Goal: Task Accomplishment & Management: Manage account settings

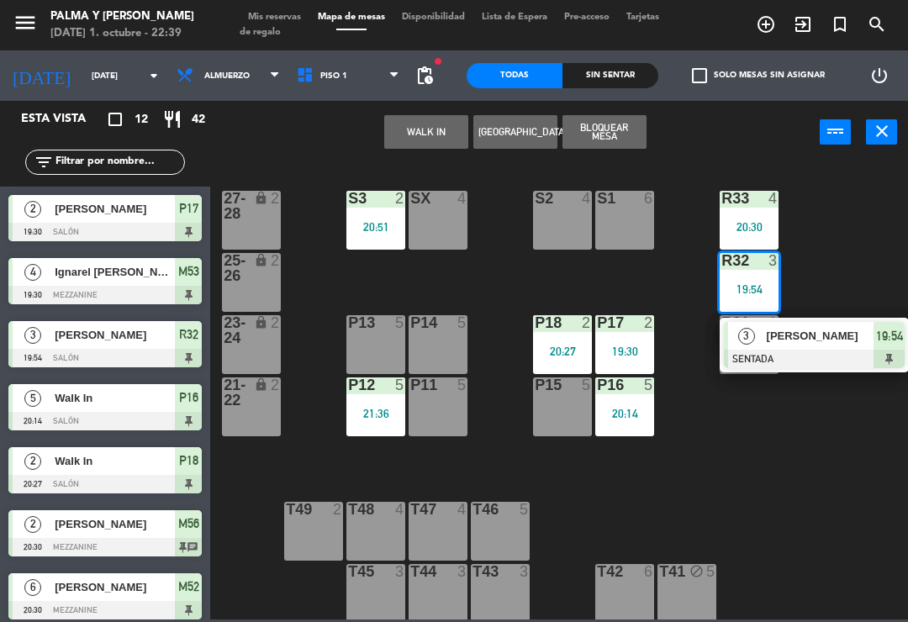
click at [811, 339] on span "[PERSON_NAME]" at bounding box center [821, 336] width 108 height 18
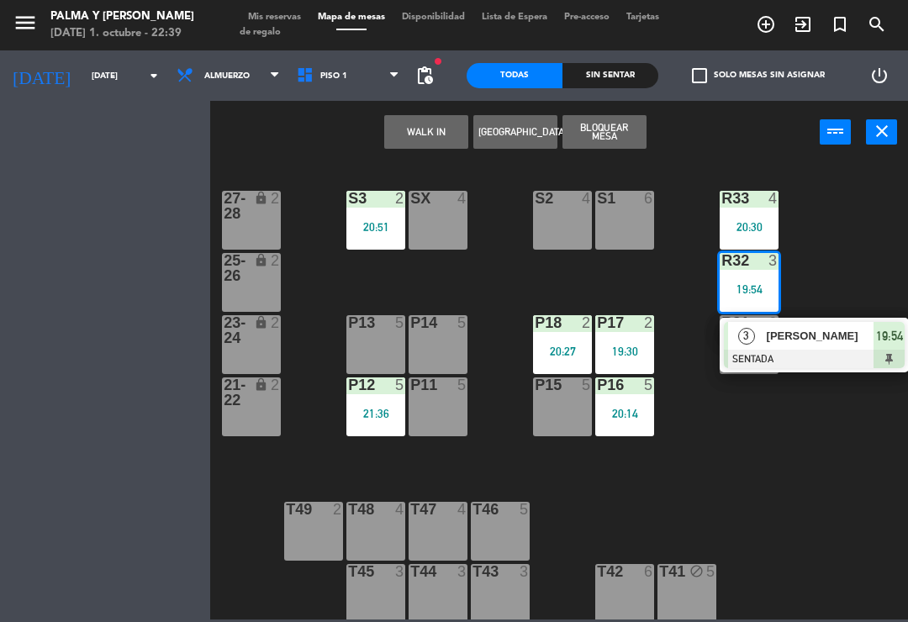
scroll to position [1, 0]
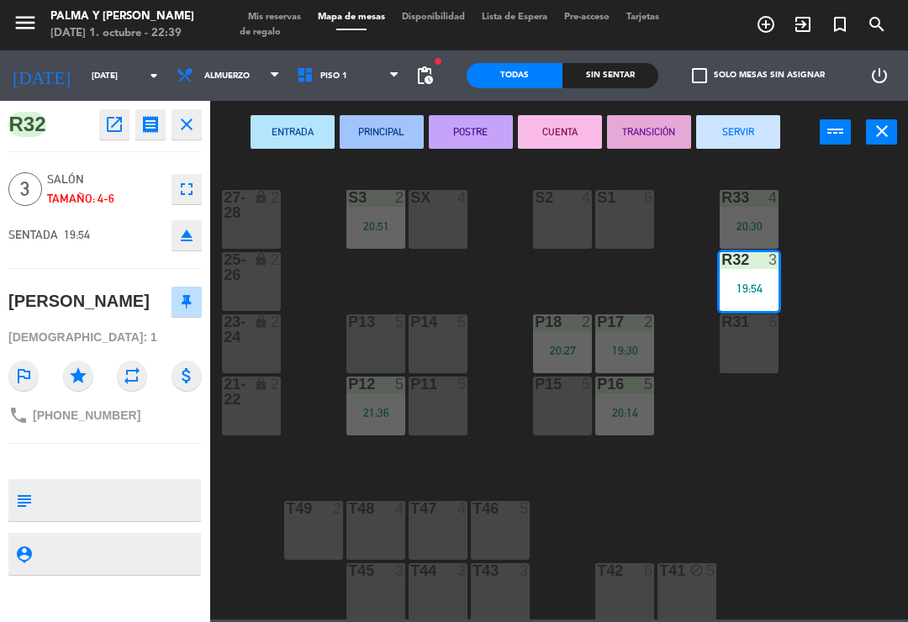
click at [741, 121] on button "SERVIR" at bounding box center [738, 132] width 84 height 34
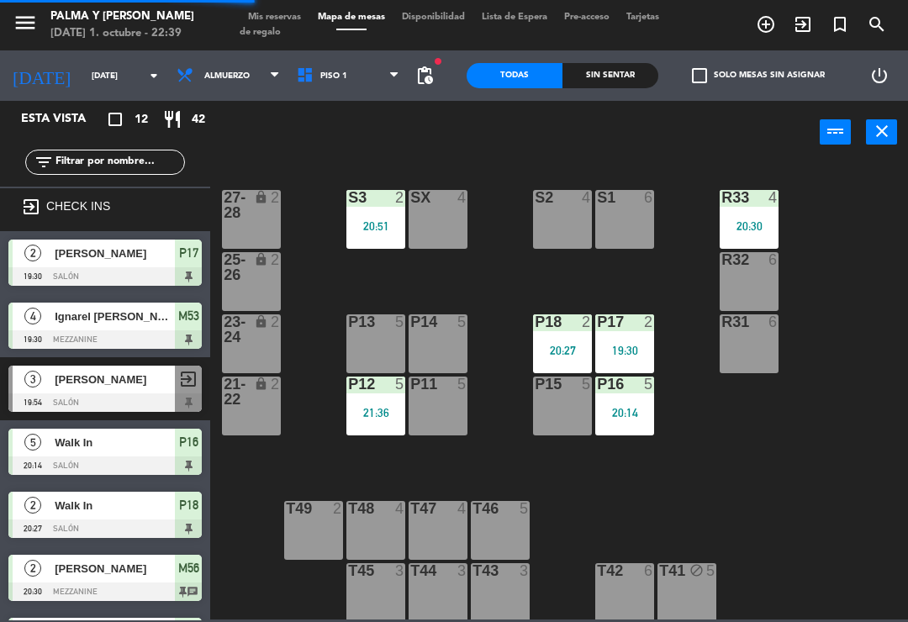
click at [740, 220] on div "20:30" at bounding box center [748, 226] width 59 height 12
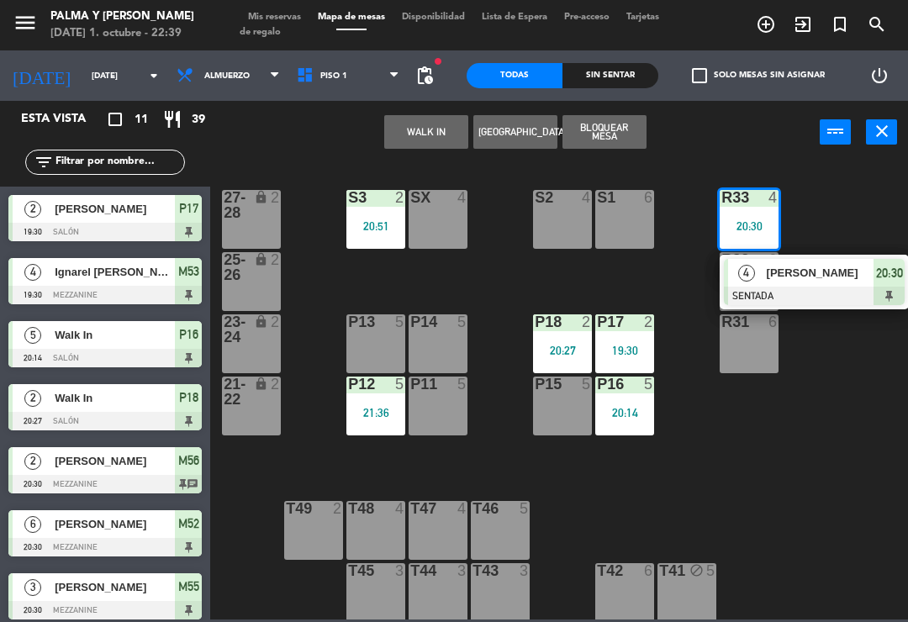
click at [810, 266] on span "[PERSON_NAME]" at bounding box center [821, 273] width 108 height 18
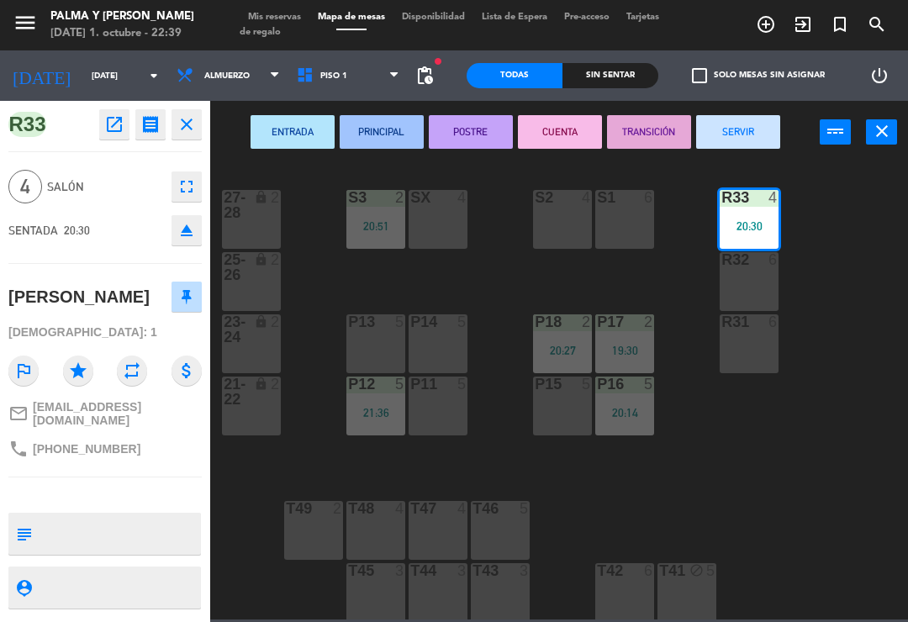
click at [472, 127] on button "POSTRE" at bounding box center [471, 132] width 84 height 34
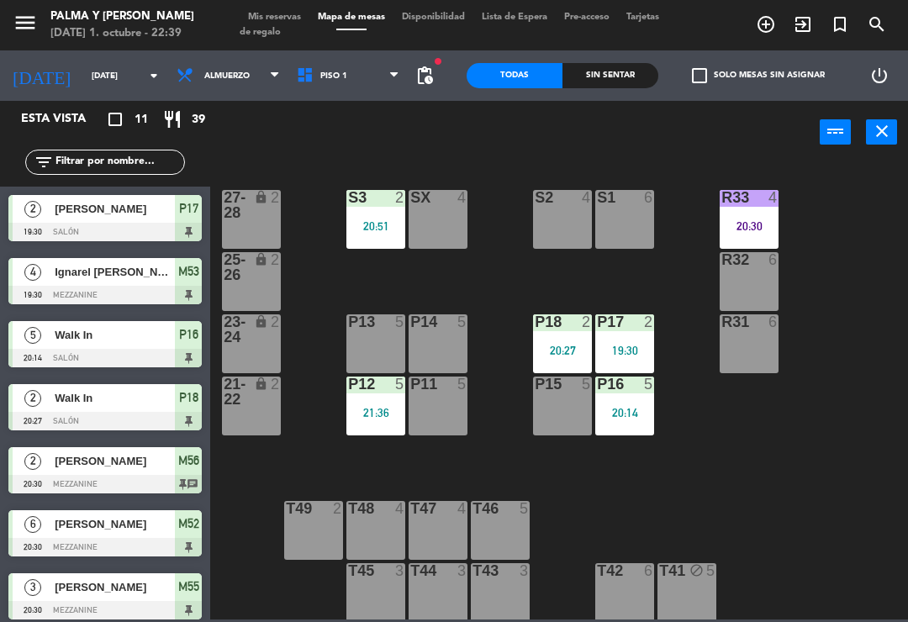
scroll to position [0, 0]
click at [873, 324] on div "R33 4 20:30 S1 6 S2 4 S3 2 20:51 SX 4 27-28 lock 2 R32 6 25-26 lock 2 P13 5 P14…" at bounding box center [563, 390] width 688 height 458
click at [740, 202] on div at bounding box center [749, 197] width 28 height 15
click at [815, 217] on div "R33 4 20:30 S1 6 S2 4 S3 2 20:51 SX 4 27-28 lock 2 R32 6 25-26 lock 2 P13 5 P14…" at bounding box center [563, 390] width 688 height 458
click at [387, 220] on div "20:51" at bounding box center [375, 226] width 59 height 12
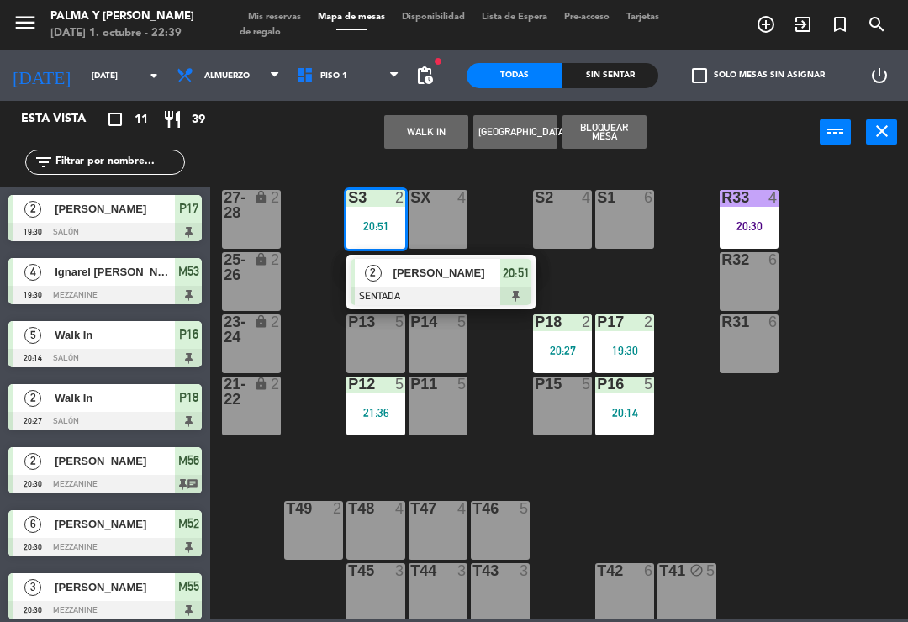
click at [443, 277] on span "[PERSON_NAME]" at bounding box center [447, 273] width 108 height 18
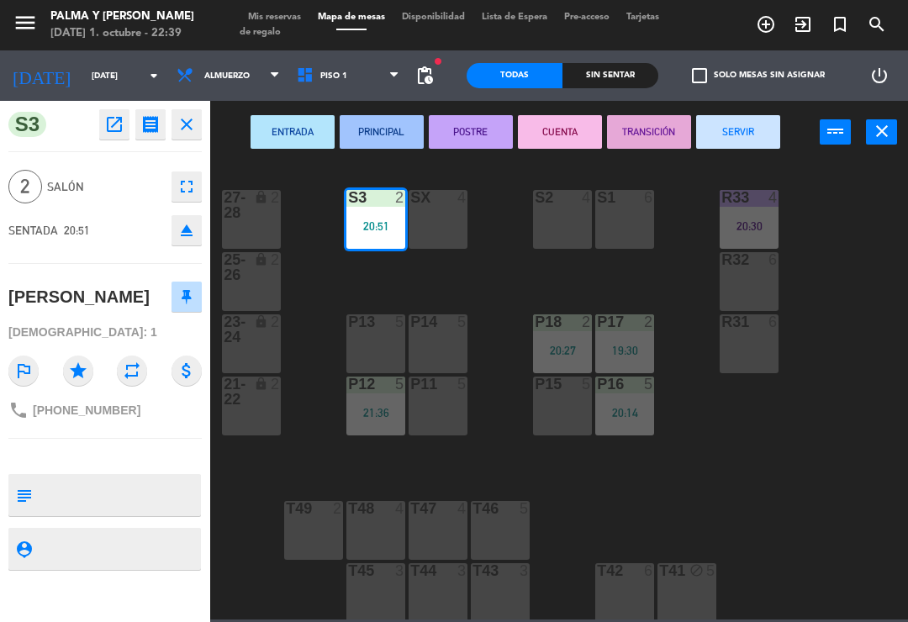
click at [490, 128] on button "POSTRE" at bounding box center [471, 132] width 84 height 34
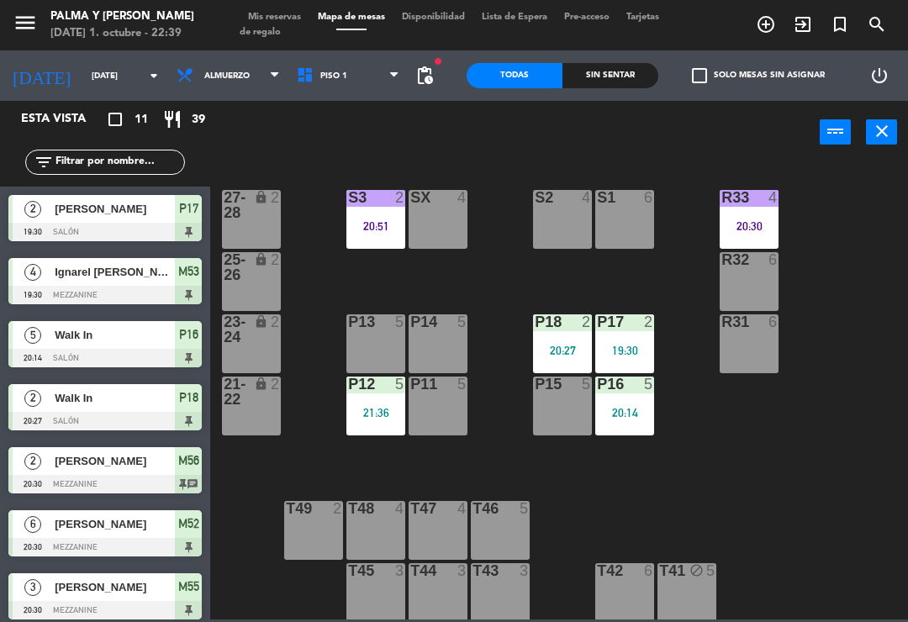
scroll to position [61, 0]
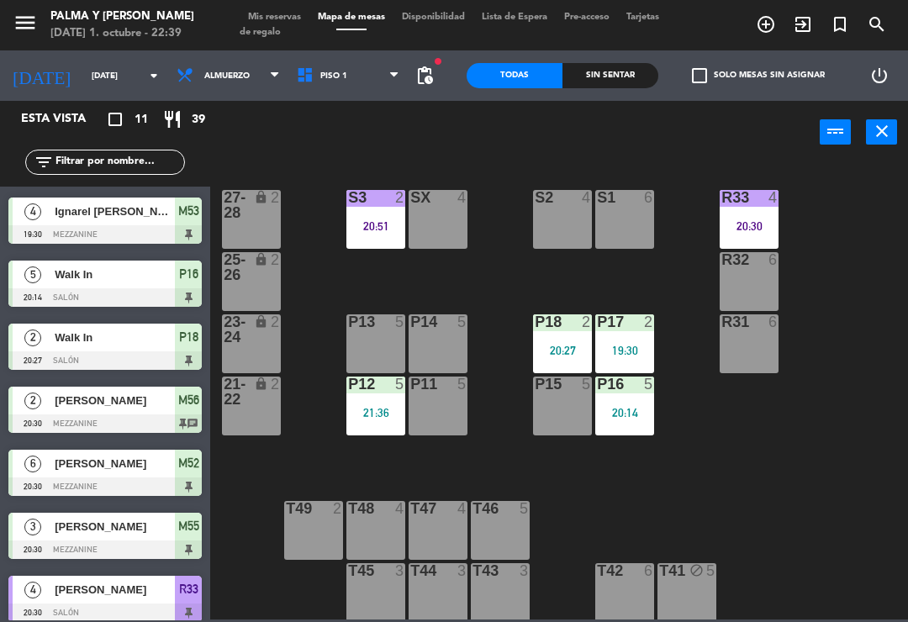
click at [846, 442] on div "R33 4 20:30 S1 6 S2 4 S3 2 20:51 SX 4 27-28 lock 2 R32 6 25-26 lock 2 P13 5 P14…" at bounding box center [563, 390] width 688 height 458
click at [390, 411] on div "21:36" at bounding box center [375, 413] width 59 height 12
click at [882, 576] on div "R33 4 20:30 S1 6 S2 4 S3 2 20:51 SX 4 27-28 lock 2 R32 6 25-26 lock 2 P13 5 P14…" at bounding box center [563, 390] width 688 height 458
click at [556, 341] on div "P18 2 20:27" at bounding box center [562, 343] width 59 height 59
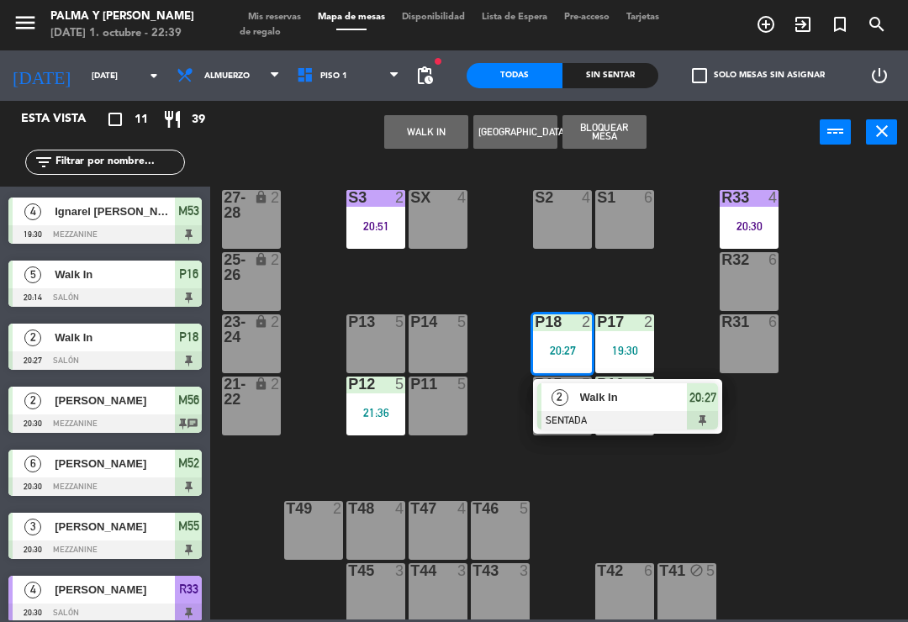
click at [624, 395] on span "Walk In" at bounding box center [634, 397] width 108 height 18
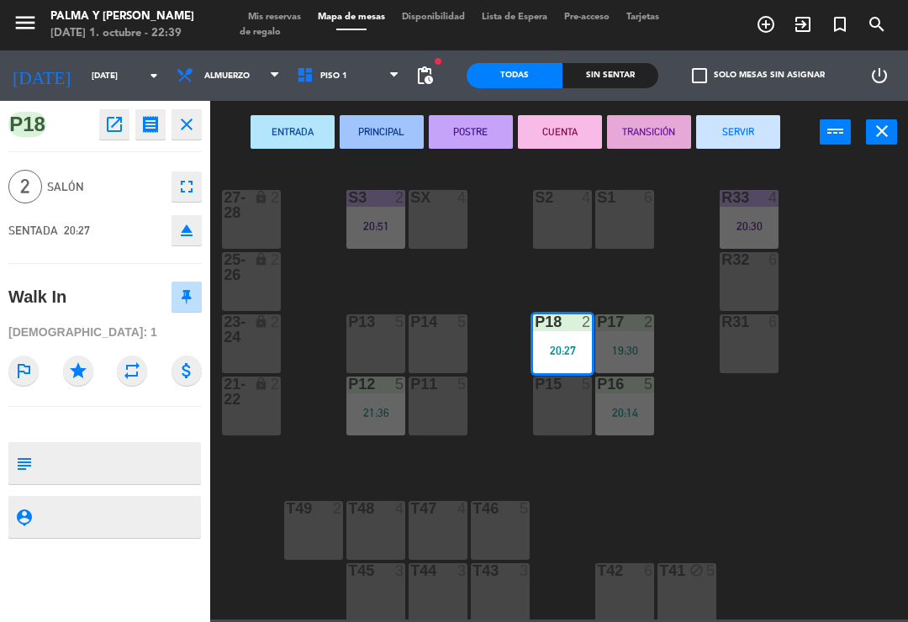
click at [735, 139] on button "SERVIR" at bounding box center [738, 132] width 84 height 34
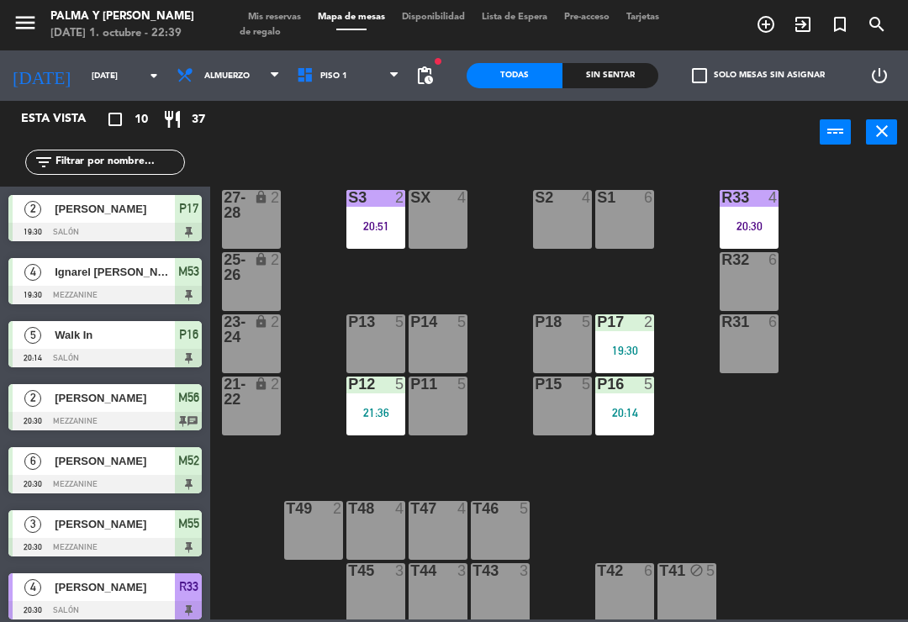
click at [610, 345] on div "19:30" at bounding box center [624, 351] width 59 height 12
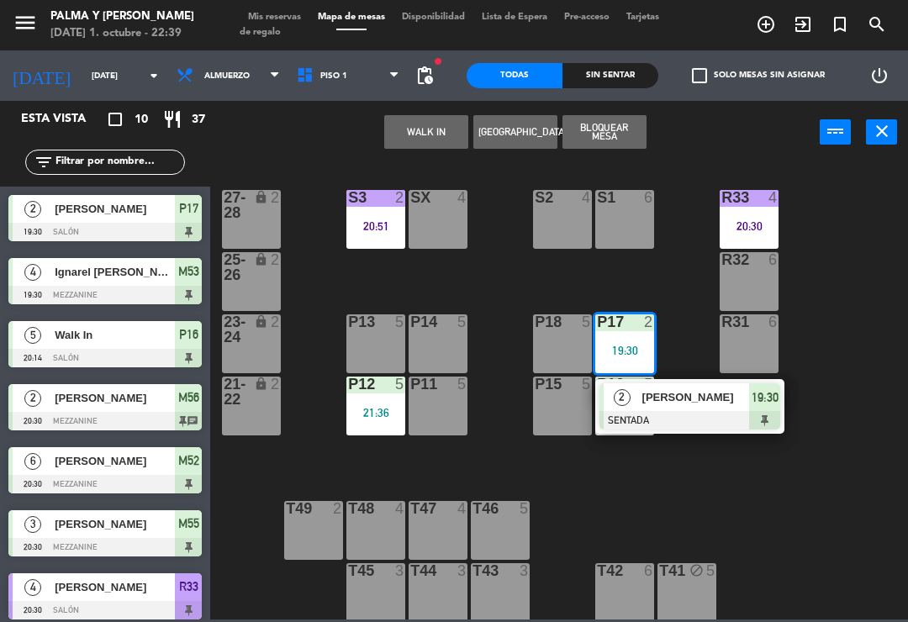
click at [827, 518] on div "R33 4 20:30 S1 6 S2 4 S3 2 20:51 SX 4 27-28 lock 2 R32 6 25-26 lock 2 P13 5 P14…" at bounding box center [563, 390] width 688 height 458
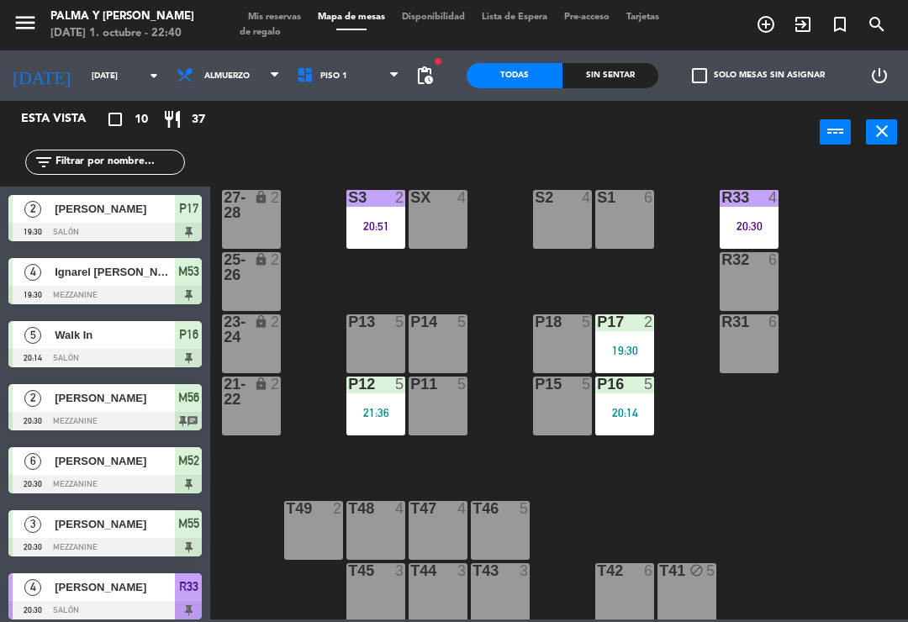
click at [901, 482] on div "R33 4 20:30 S1 6 S2 4 S3 2 20:51 SX 4 27-28 lock 2 R32 6 25-26 lock 2 P13 5 P14…" at bounding box center [563, 390] width 688 height 458
click at [739, 509] on div "R33 4 20:30 S1 6 S2 4 S3 2 20:51 SX 4 27-28 lock 2 R32 6 25-26 lock 2 P13 5 P14…" at bounding box center [563, 390] width 688 height 458
click at [380, 398] on div "P12 5 21:36" at bounding box center [375, 406] width 59 height 59
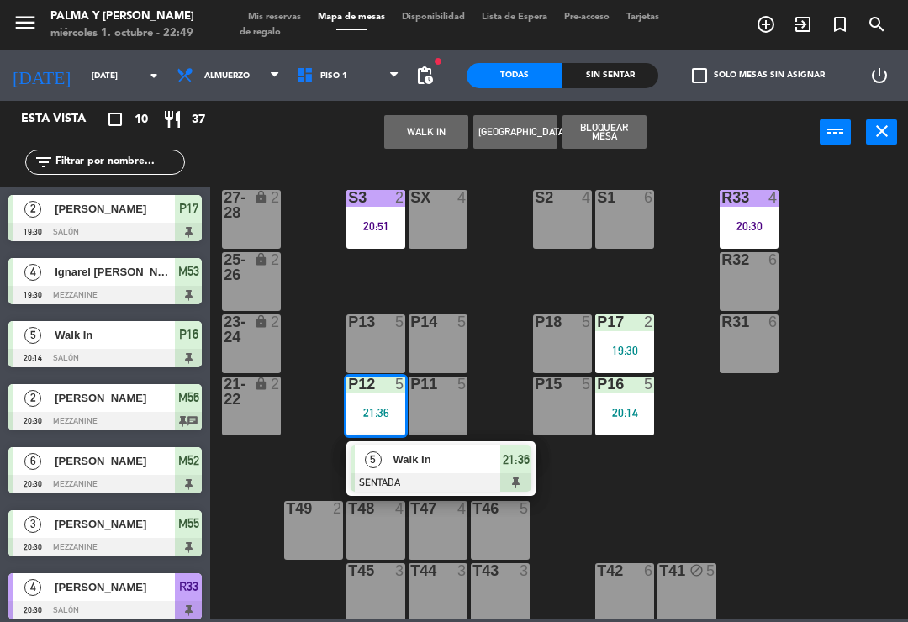
click at [394, 456] on span "Walk In" at bounding box center [447, 460] width 108 height 18
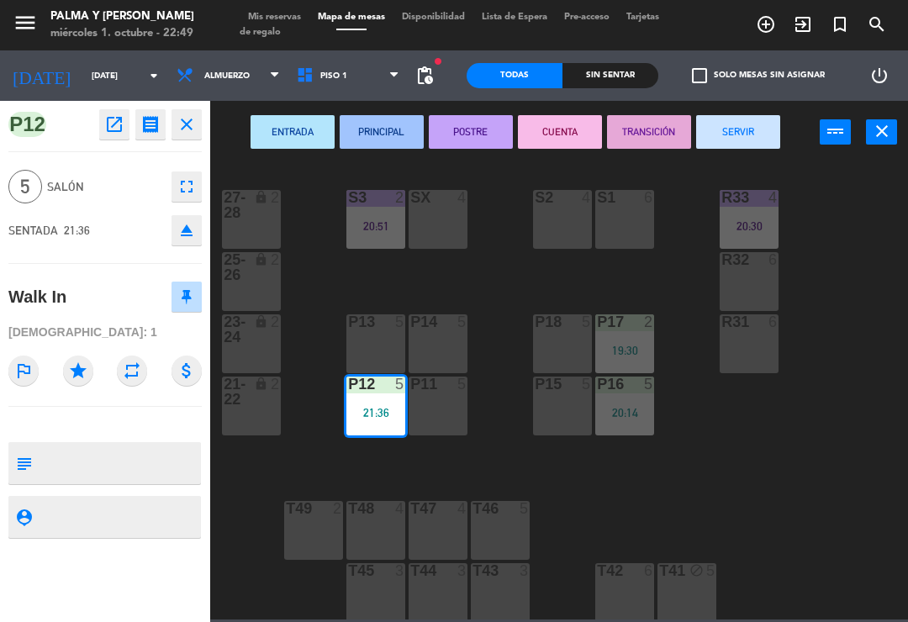
click at [460, 143] on button "POSTRE" at bounding box center [471, 132] width 84 height 34
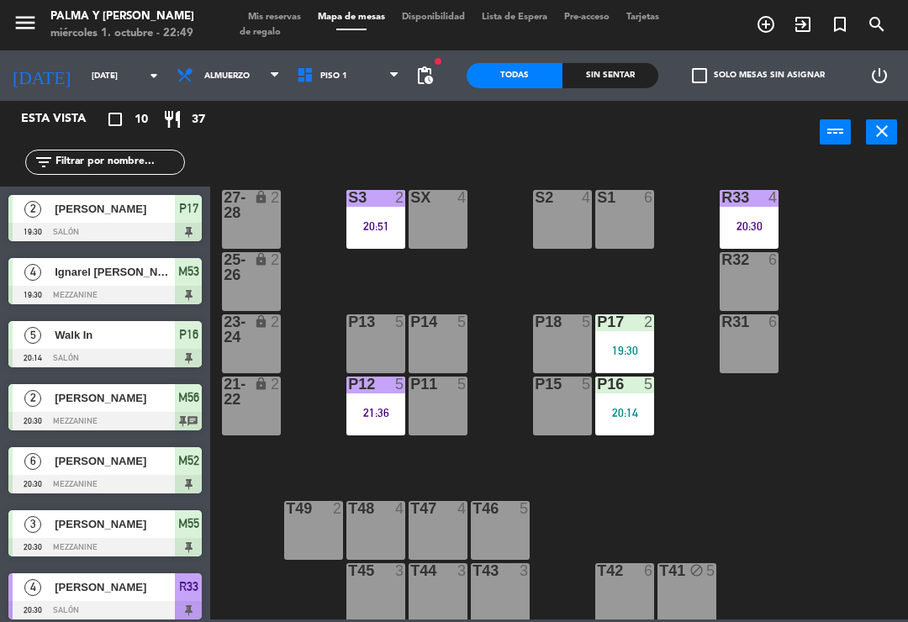
scroll to position [165, 0]
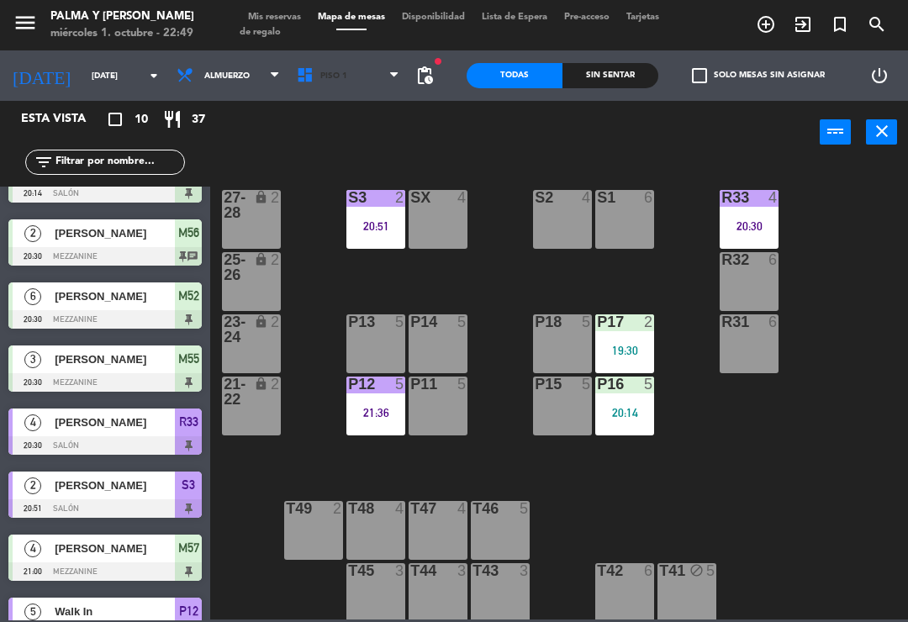
click at [320, 78] on span "Piso 1" at bounding box center [333, 75] width 27 height 9
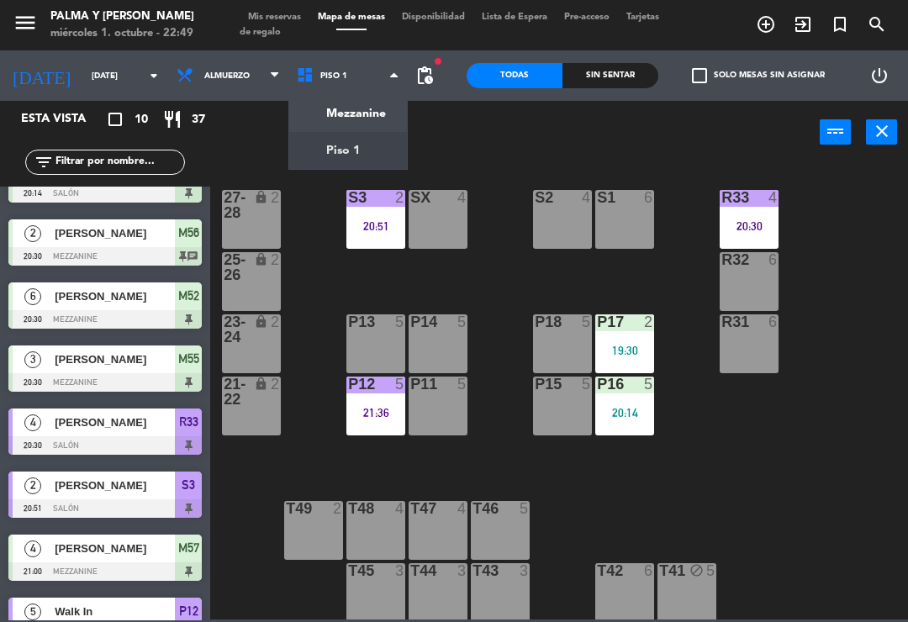
click at [355, 119] on ng-component "menu Palma y [PERSON_NAME][DATE] 1. octubre - 22:49 Mis reservas Mapa de mesas …" at bounding box center [454, 309] width 908 height 619
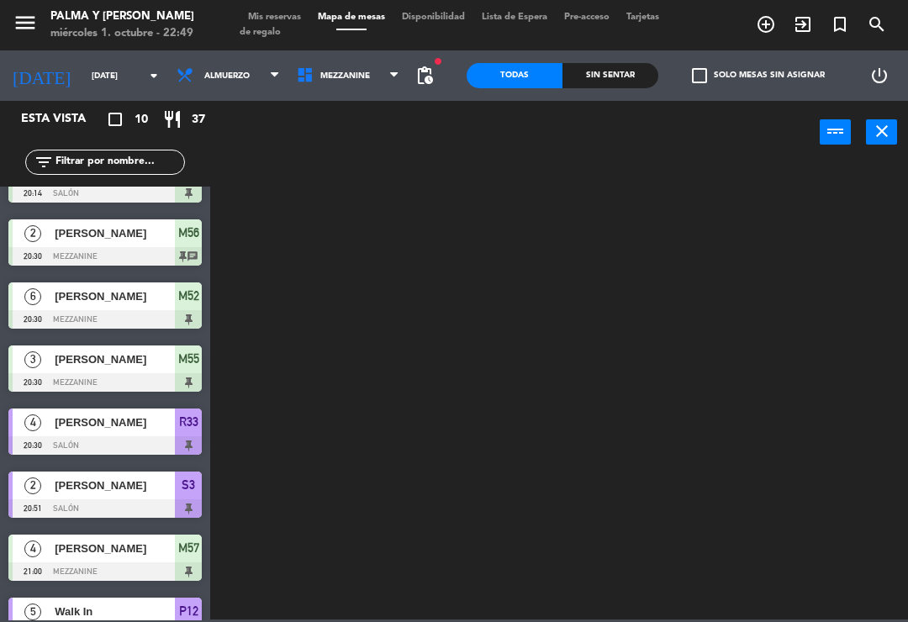
scroll to position [0, 0]
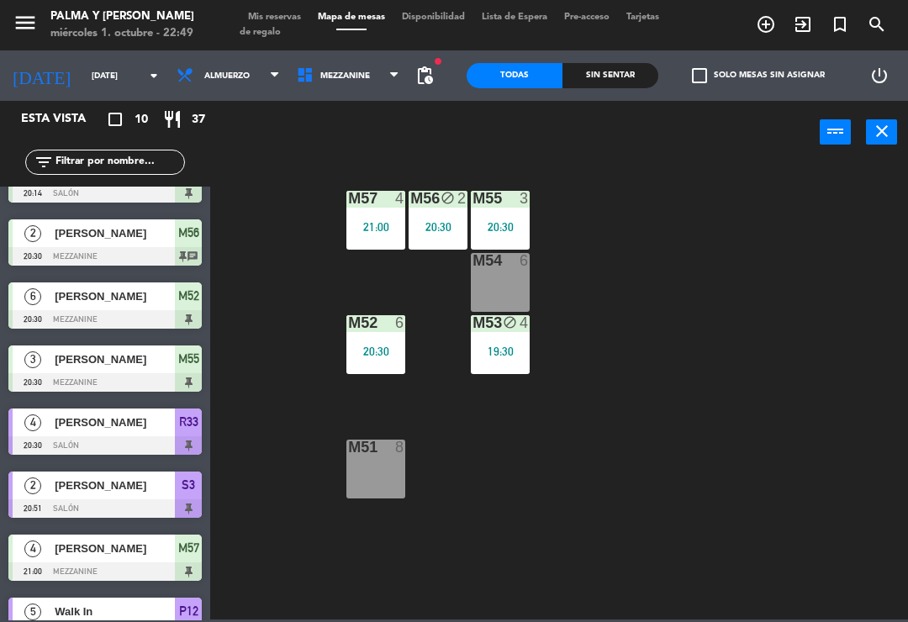
click at [453, 378] on div "M57 4 21:00 M56 block 2 20:30 M55 3 20:30 M54 6 M52 6 20:30 M53 block 4 19:30 M…" at bounding box center [563, 390] width 688 height 458
click at [497, 345] on div "19:30" at bounding box center [500, 351] width 59 height 12
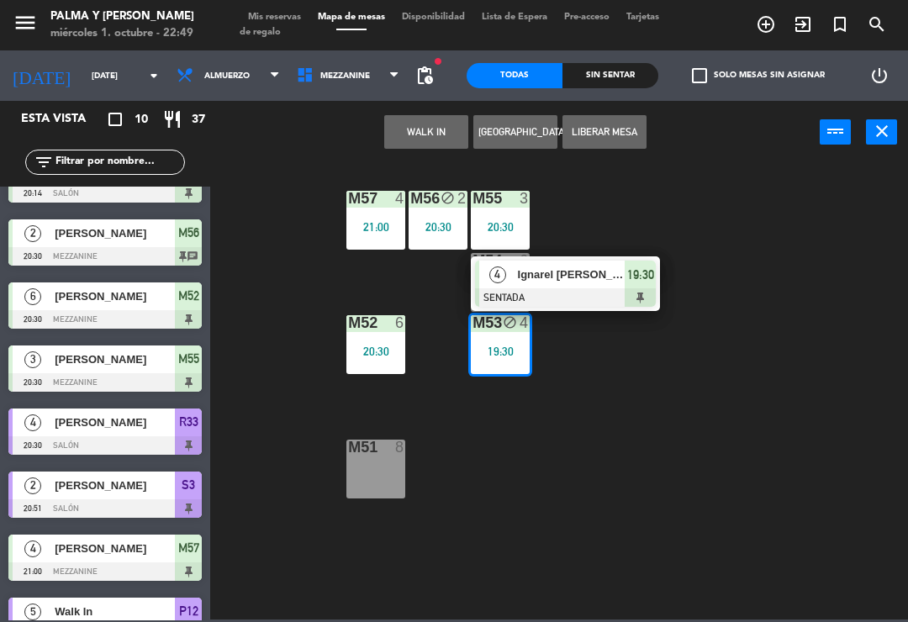
click at [565, 280] on span "Ignarel [PERSON_NAME]" at bounding box center [572, 275] width 108 height 18
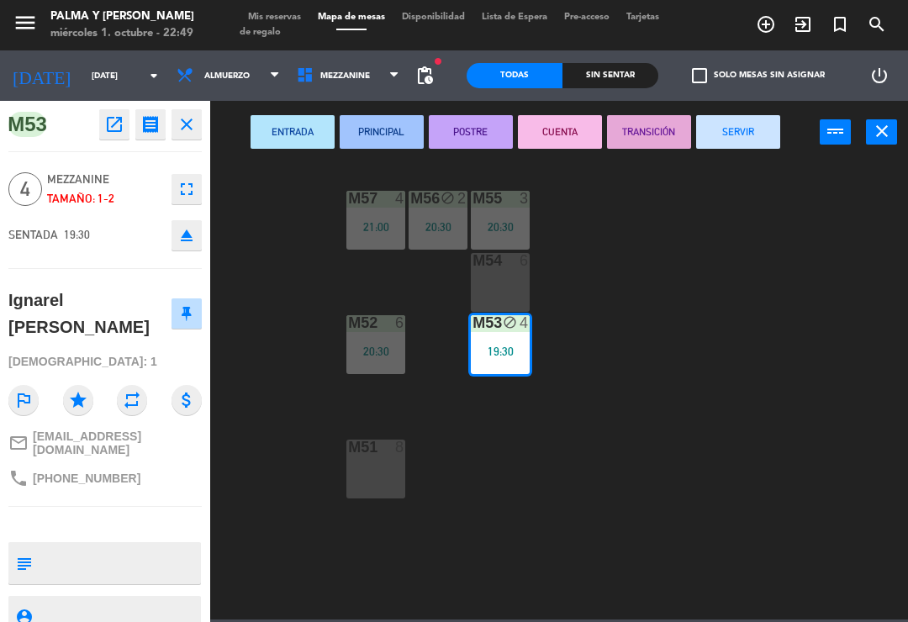
click at [746, 126] on button "SERVIR" at bounding box center [738, 132] width 84 height 34
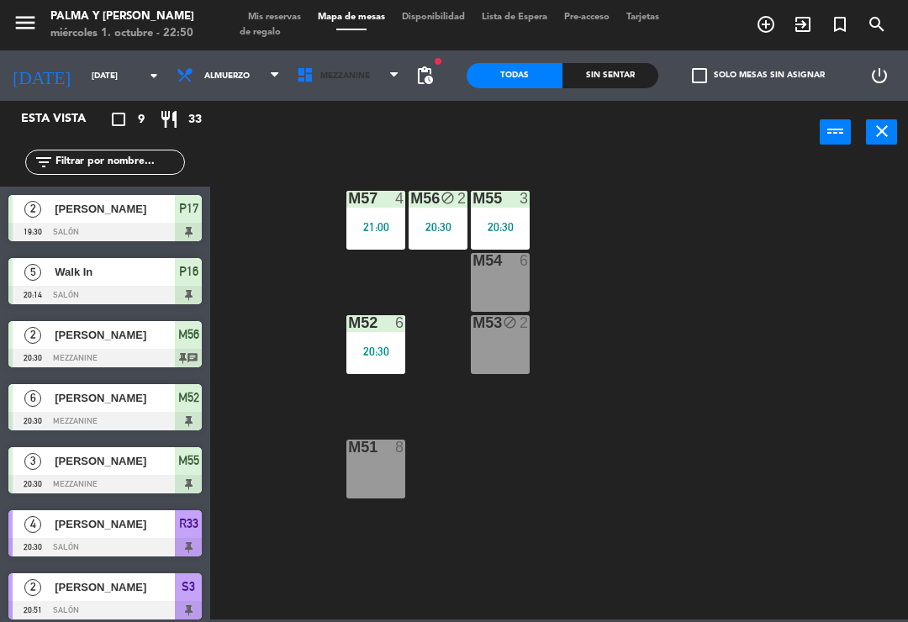
click at [370, 66] on span "Mezzanine" at bounding box center [348, 75] width 120 height 37
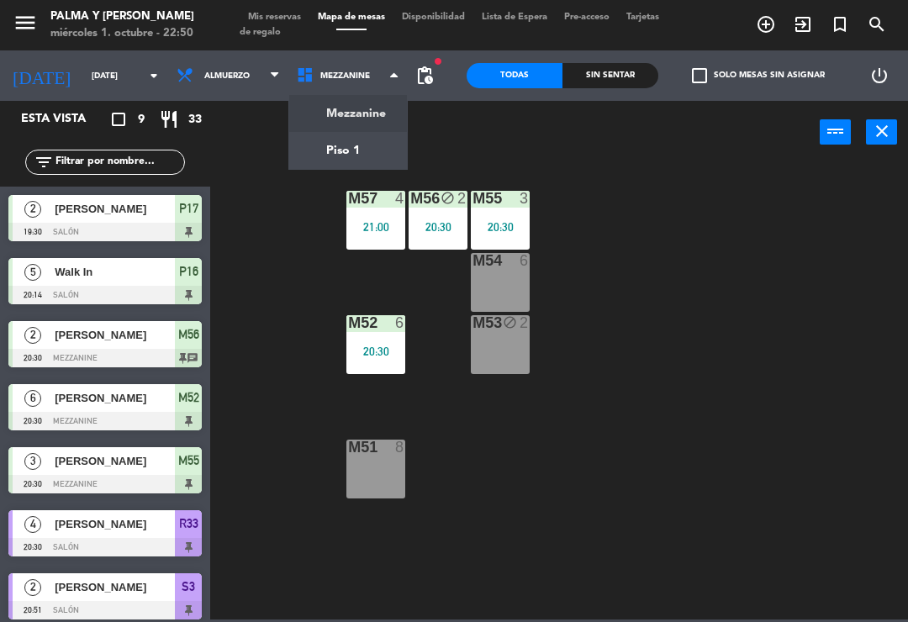
click at [363, 137] on ng-component "menu Palma y [PERSON_NAME][DATE] 1. octubre - 22:50 Mis reservas Mapa de mesas …" at bounding box center [454, 309] width 908 height 619
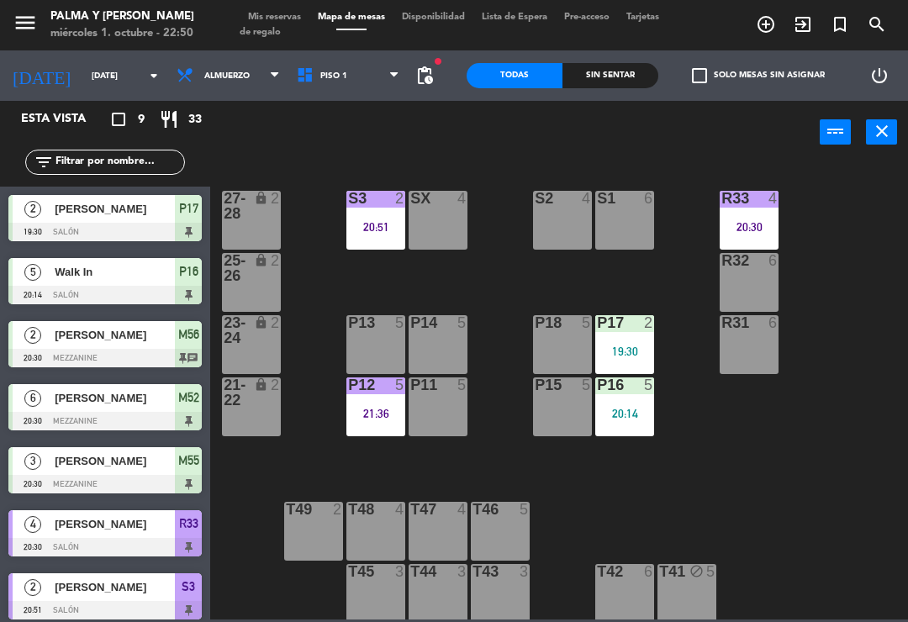
click at [360, 404] on div "P12 5 21:36" at bounding box center [375, 406] width 59 height 59
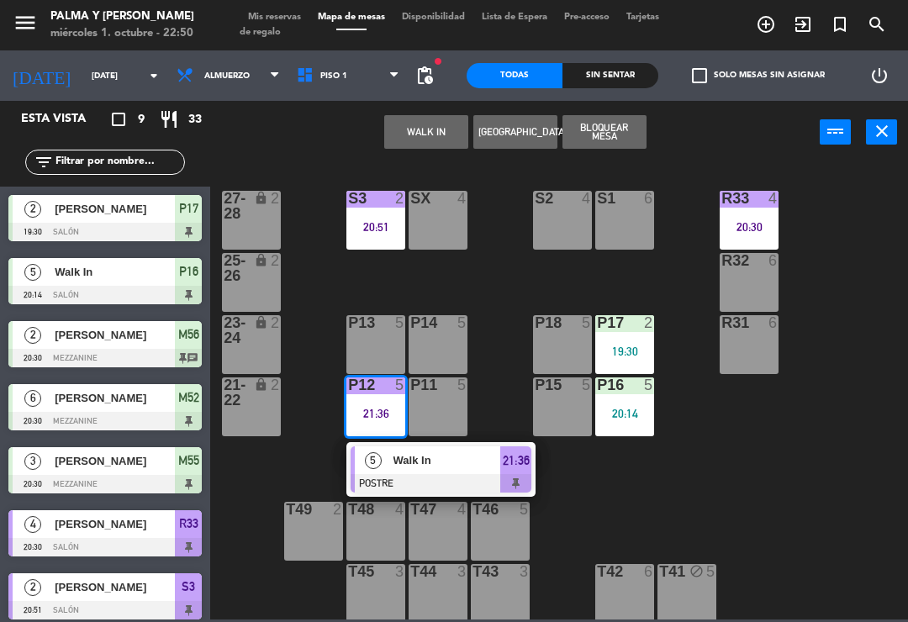
click at [435, 456] on span "Walk In" at bounding box center [447, 460] width 108 height 18
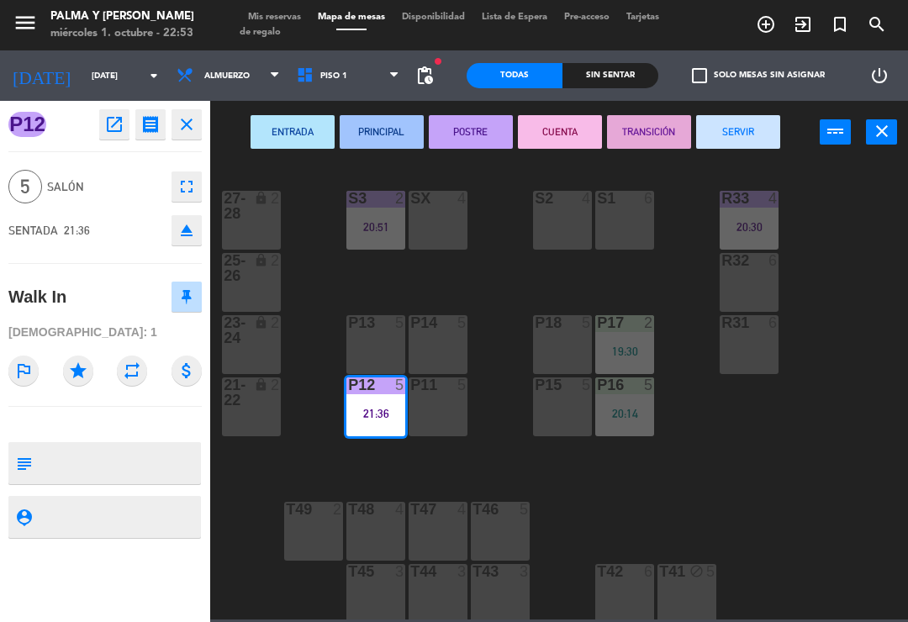
click at [751, 121] on button "SERVIR" at bounding box center [738, 132] width 84 height 34
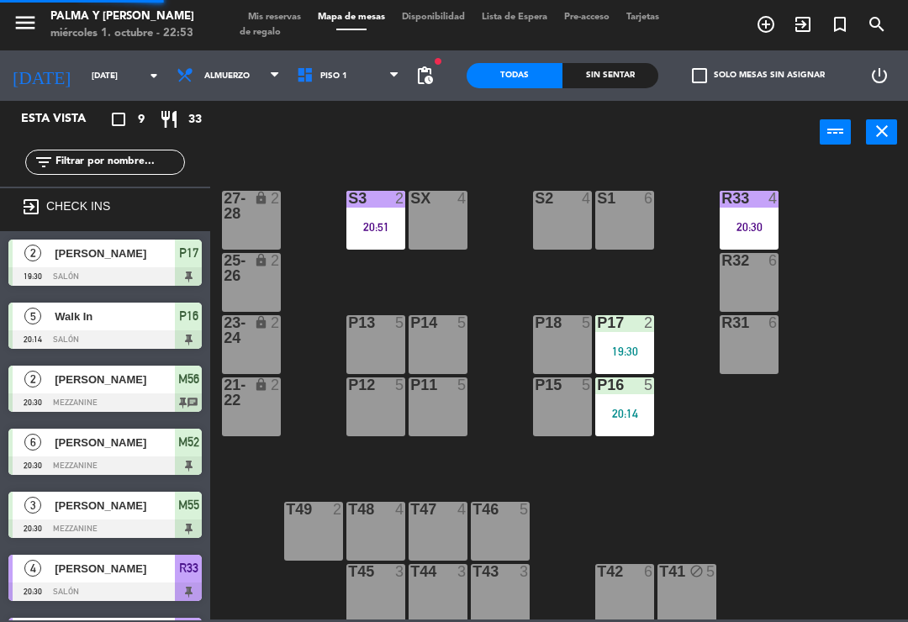
scroll to position [158, 0]
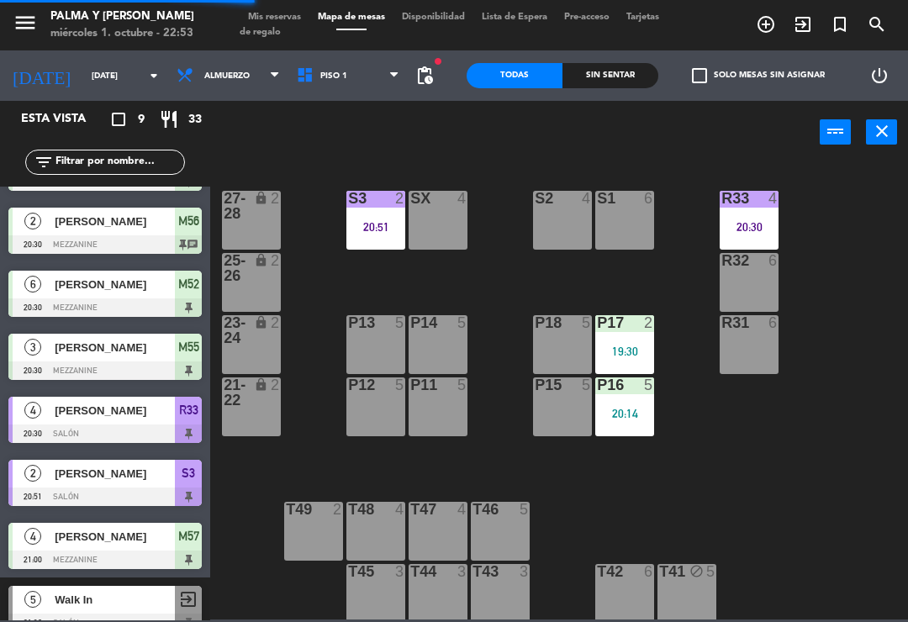
click at [384, 58] on span "Piso 1" at bounding box center [348, 75] width 120 height 37
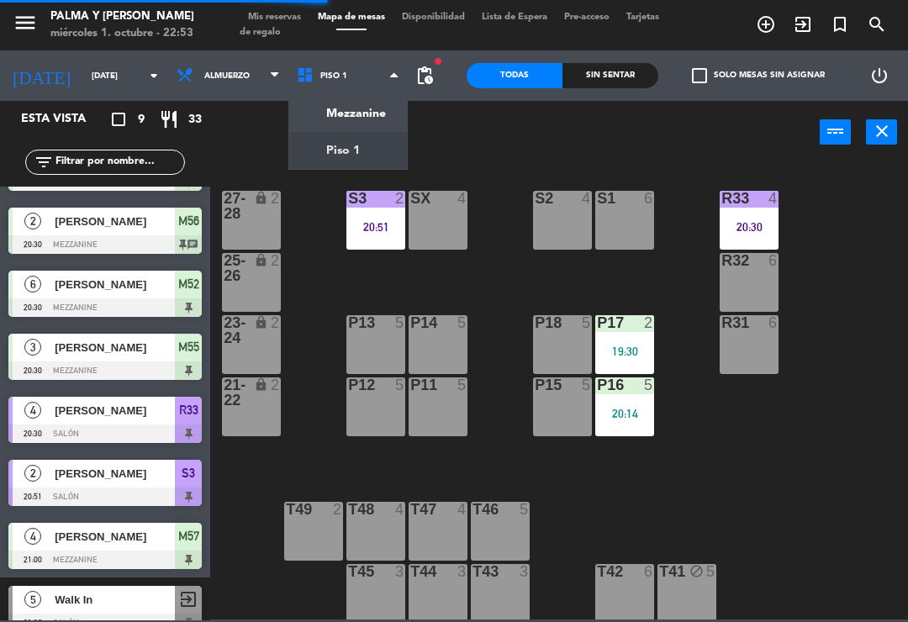
click at [372, 113] on ng-component "menu Palma y [PERSON_NAME][DATE] 1. octubre - 22:53 Mis reservas Mapa de mesas …" at bounding box center [454, 309] width 908 height 619
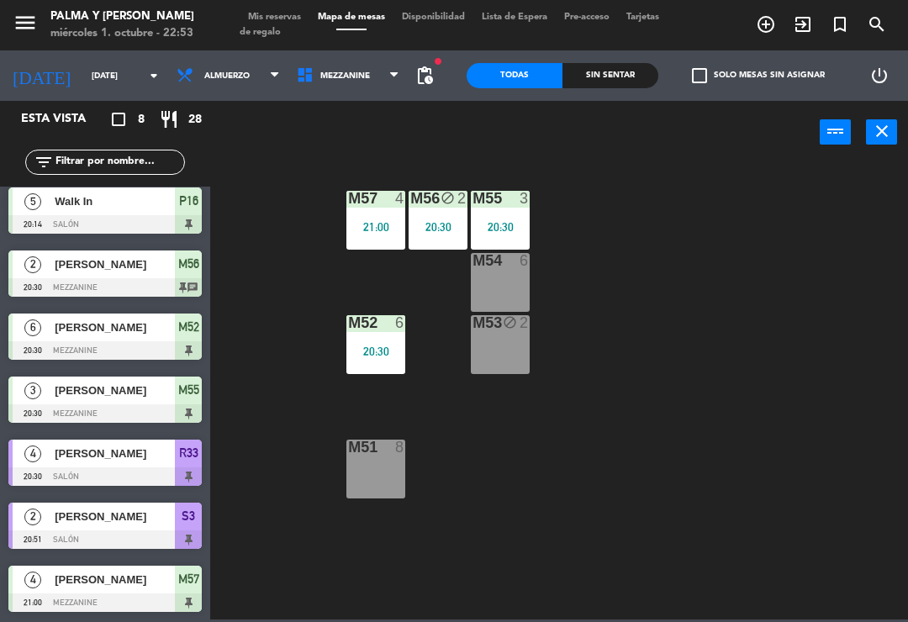
click at [507, 235] on div "M55 3 20:30" at bounding box center [500, 220] width 59 height 59
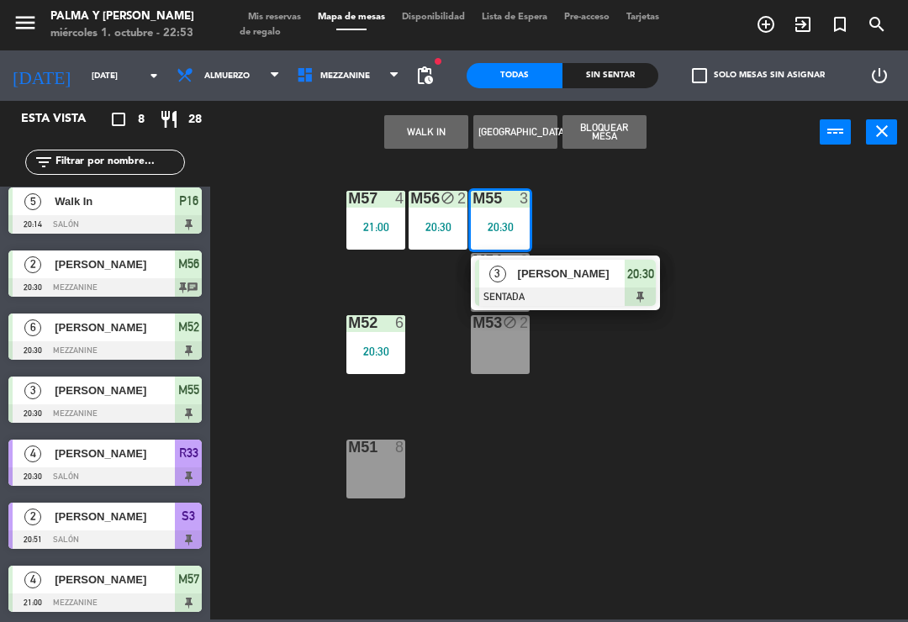
click at [561, 271] on span "[PERSON_NAME]" at bounding box center [572, 274] width 108 height 18
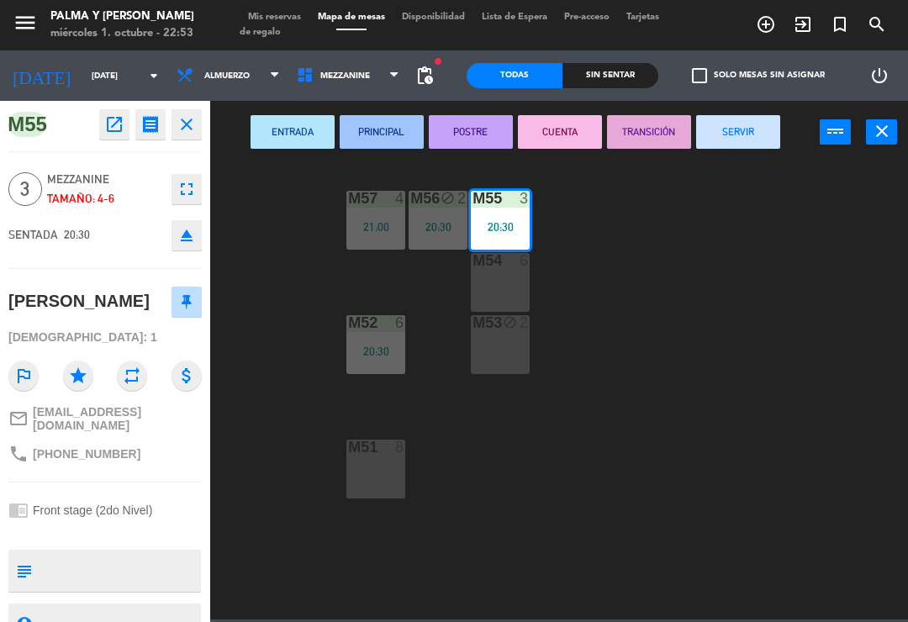
click at [732, 141] on button "SERVIR" at bounding box center [738, 132] width 84 height 34
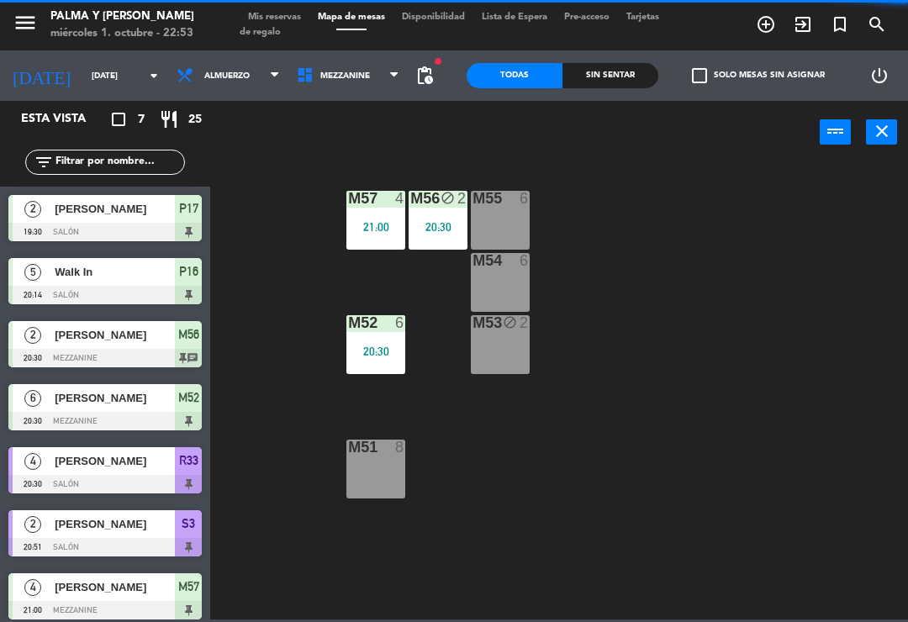
click at [715, 179] on div "M57 4 21:00 M56 block 2 20:30 M55 6 M54 6 M52 6 20:30 M53 block 2 M51 8" at bounding box center [563, 390] width 688 height 458
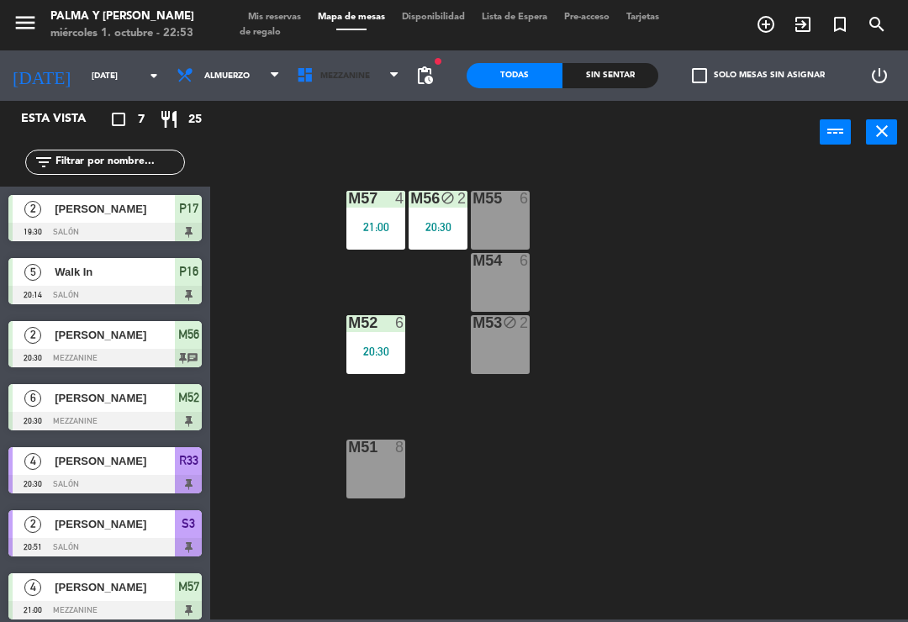
click at [401, 57] on span "Mezzanine" at bounding box center [348, 75] width 120 height 37
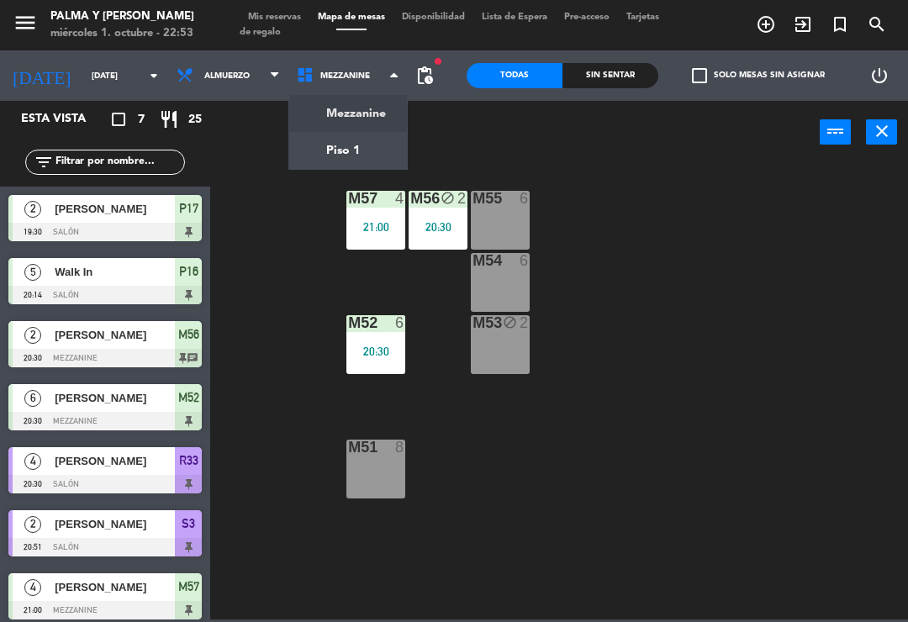
click at [763, 265] on div "M57 4 21:00 M56 block 2 20:30 M55 6 M54 6 M52 6 20:30 M53 block 2 M51 8" at bounding box center [563, 390] width 688 height 458
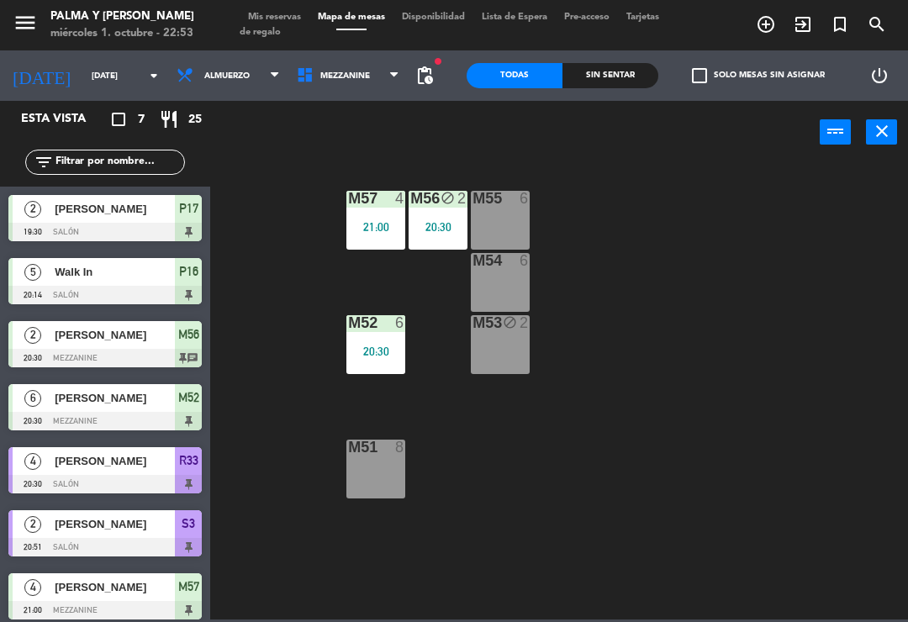
click at [389, 342] on div "M52 6 20:30" at bounding box center [375, 344] width 59 height 59
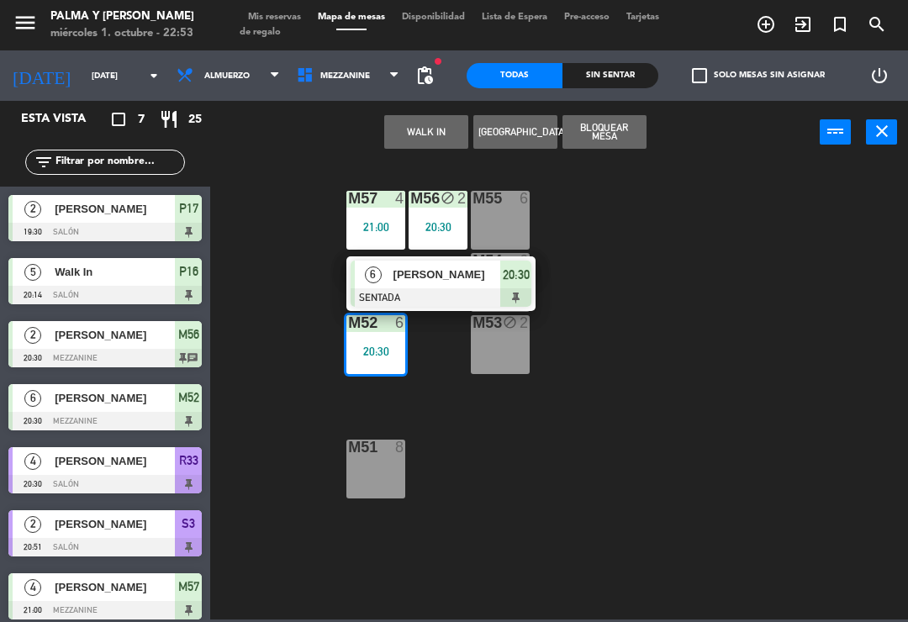
click at [470, 283] on span "[PERSON_NAME]" at bounding box center [447, 275] width 108 height 18
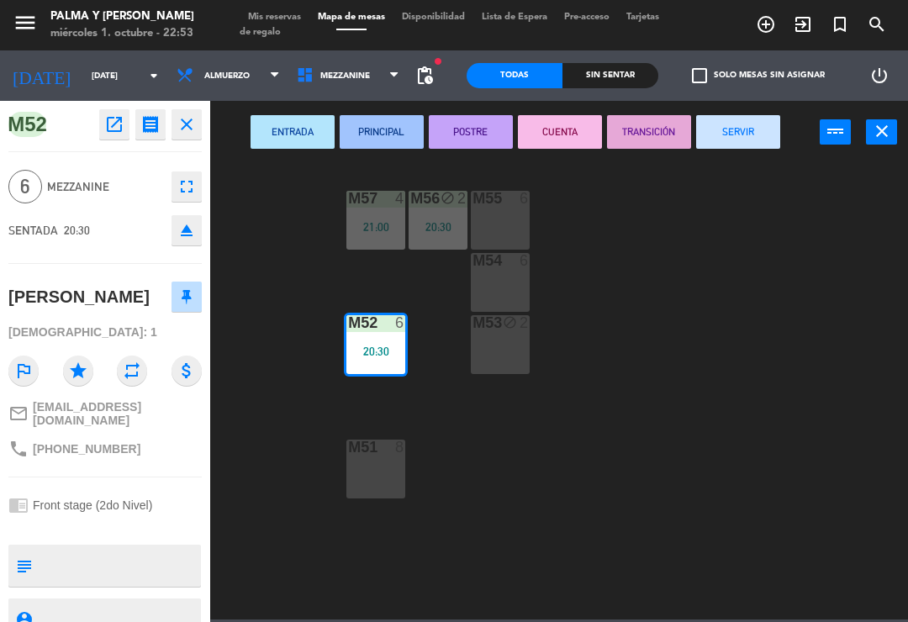
click at [475, 123] on button "POSTRE" at bounding box center [471, 132] width 84 height 34
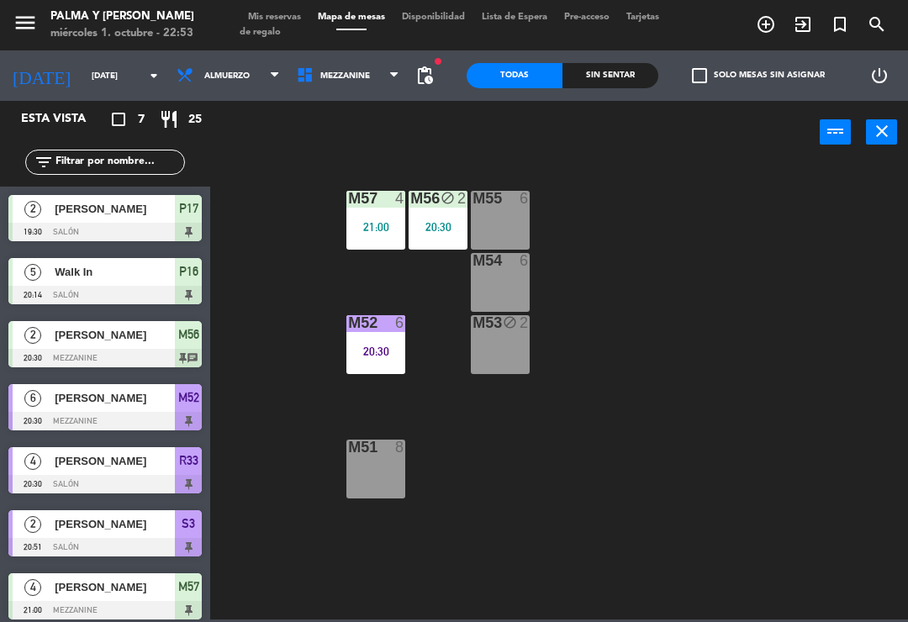
click at [729, 285] on div "M57 4 21:00 M56 block 2 20:30 M55 6 M54 6 M52 6 20:30 M53 block 2 M51 8" at bounding box center [563, 390] width 688 height 458
click at [387, 93] on span "Mezzanine" at bounding box center [348, 75] width 120 height 37
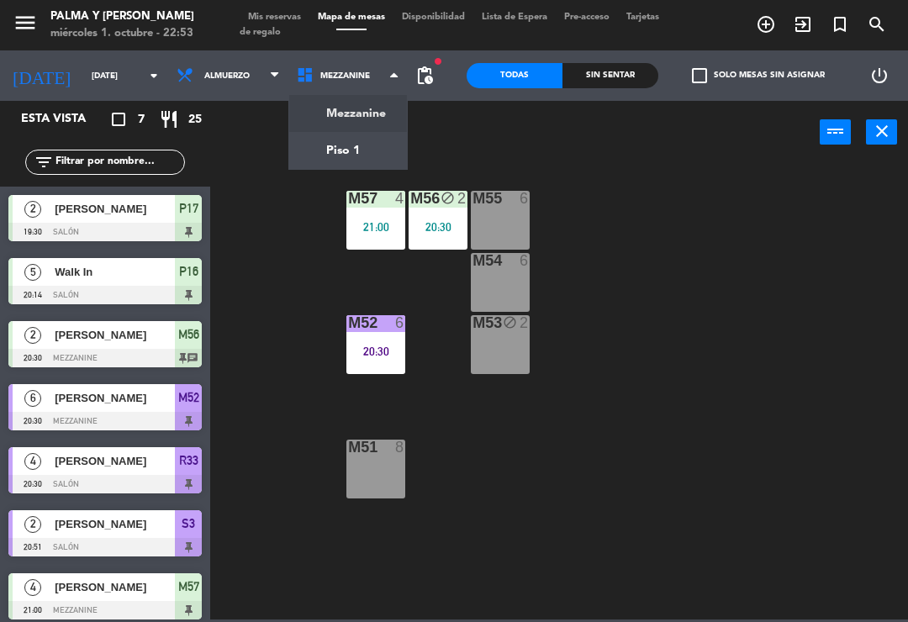
click at [396, 145] on ng-component "menu Palma y [PERSON_NAME][DATE] 1. octubre - 22:53 Mis reservas Mapa de mesas …" at bounding box center [454, 309] width 908 height 619
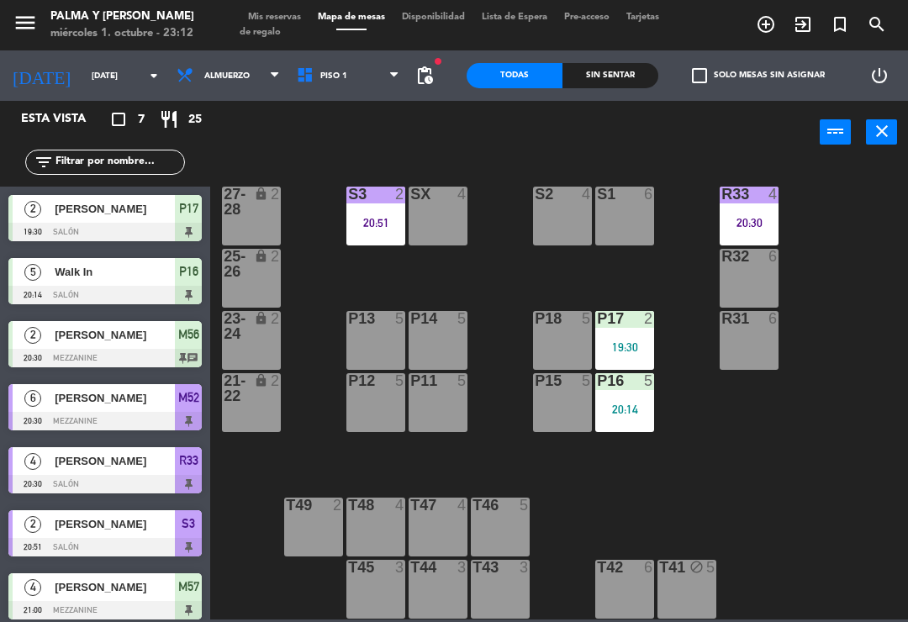
scroll to position [4, 0]
click at [83, 78] on input "[DATE]" at bounding box center [140, 76] width 115 height 26
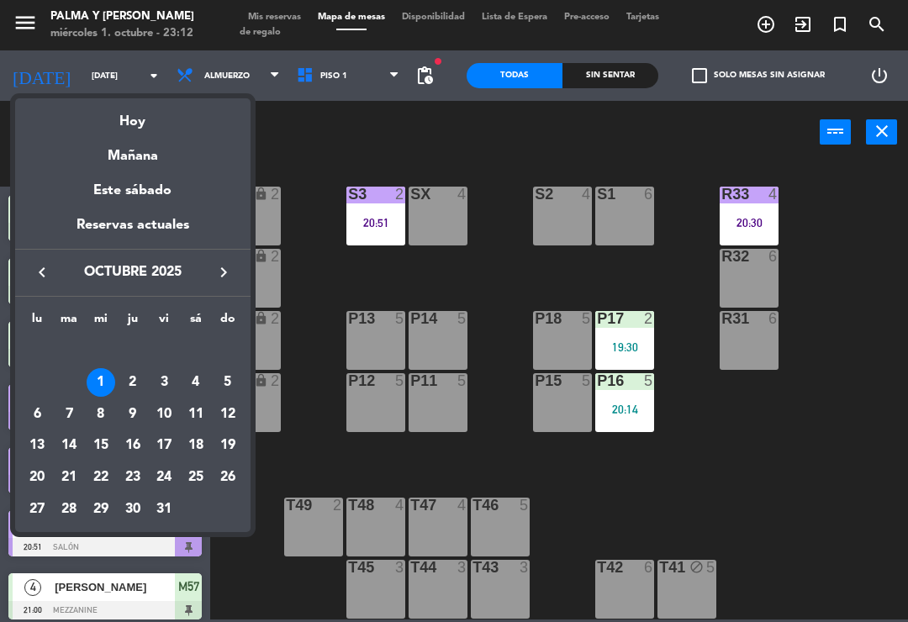
click at [128, 379] on div "2" at bounding box center [133, 382] width 29 height 29
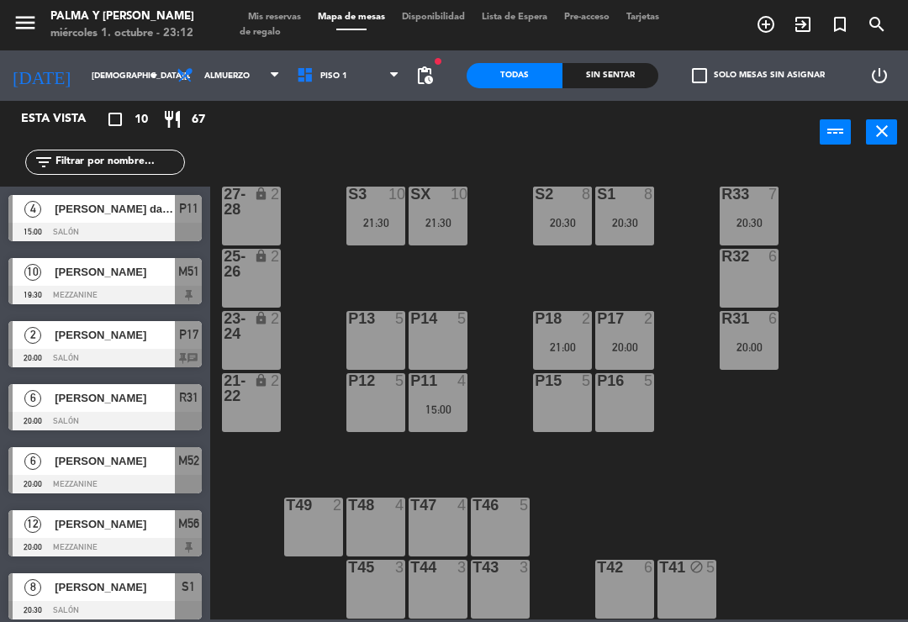
click at [829, 518] on div "R33 7 20:30 S1 8 20:30 S2 8 20:30 S3 10 21:30 SX 10 21:30 27-28 lock 2 R32 6 25…" at bounding box center [563, 390] width 688 height 458
click at [83, 75] on input "[DEMOGRAPHIC_DATA][DATE]" at bounding box center [140, 76] width 115 height 26
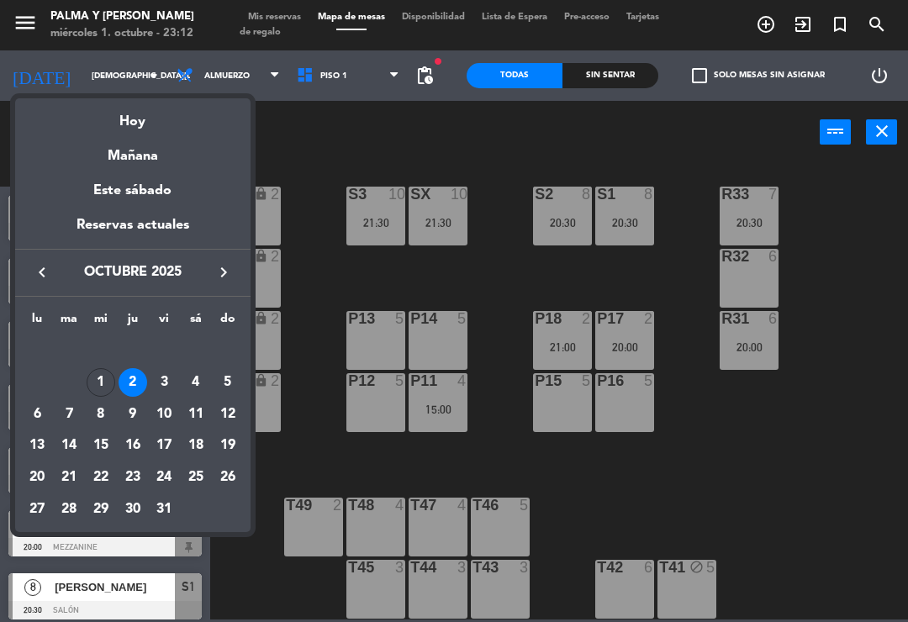
click at [159, 377] on div "3" at bounding box center [164, 382] width 29 height 29
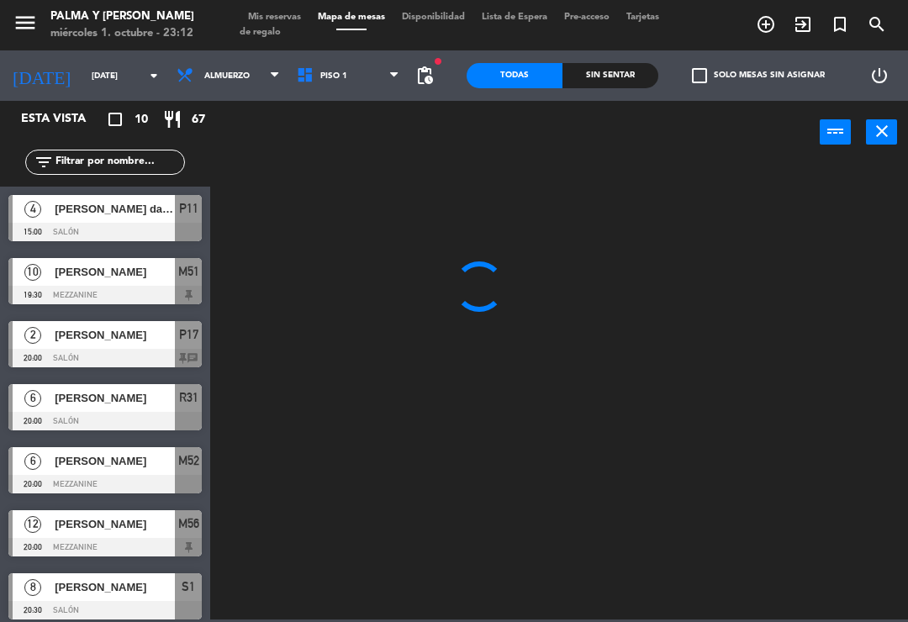
scroll to position [0, 0]
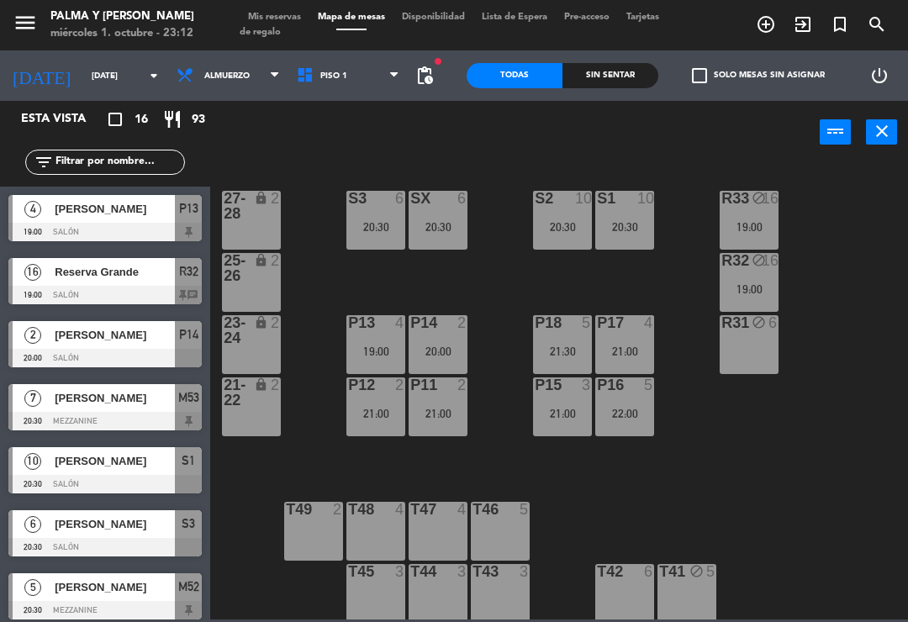
click at [751, 343] on div "R31 block 6" at bounding box center [748, 344] width 59 height 59
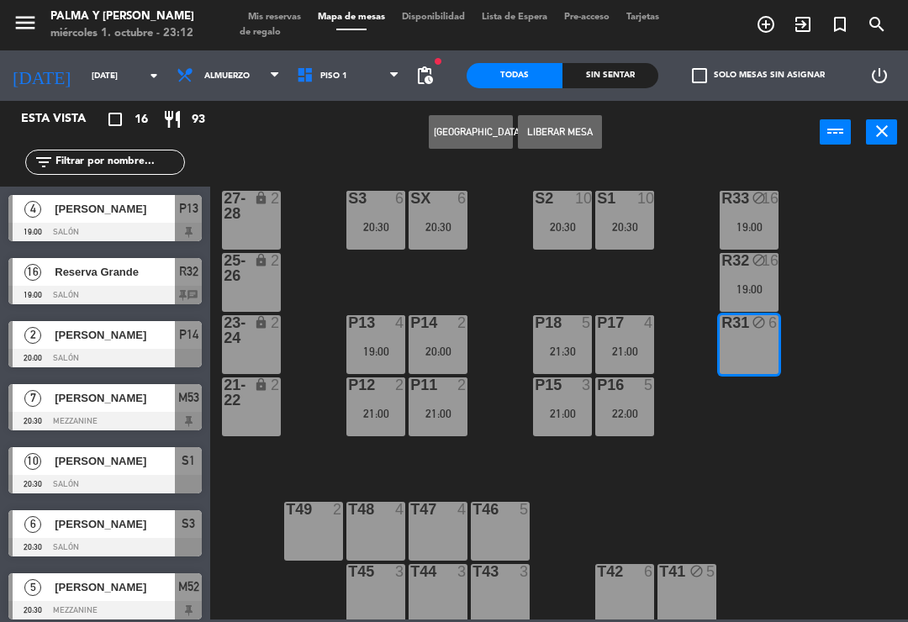
click at [575, 124] on button "Liberar Mesa" at bounding box center [560, 132] width 84 height 34
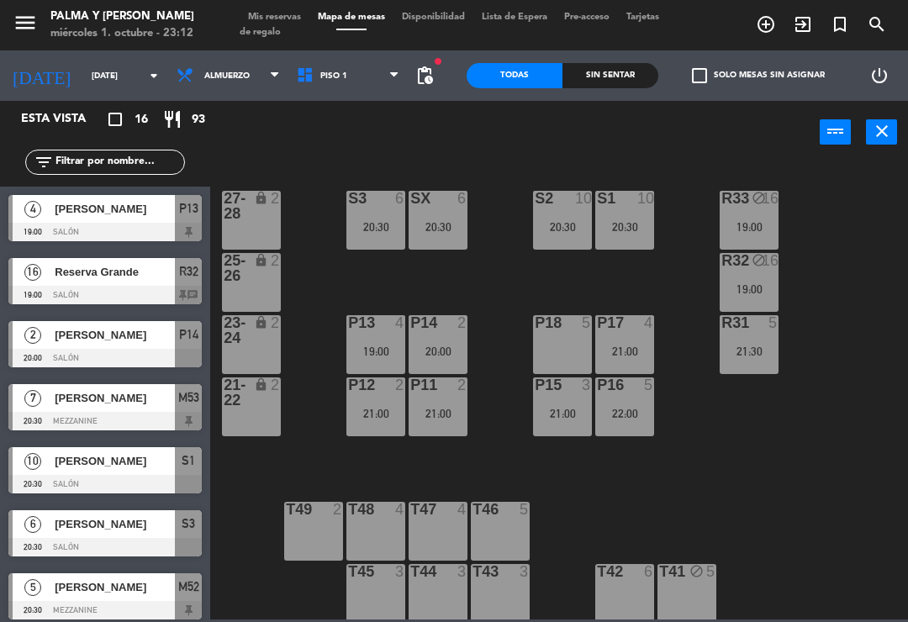
scroll to position [235, 0]
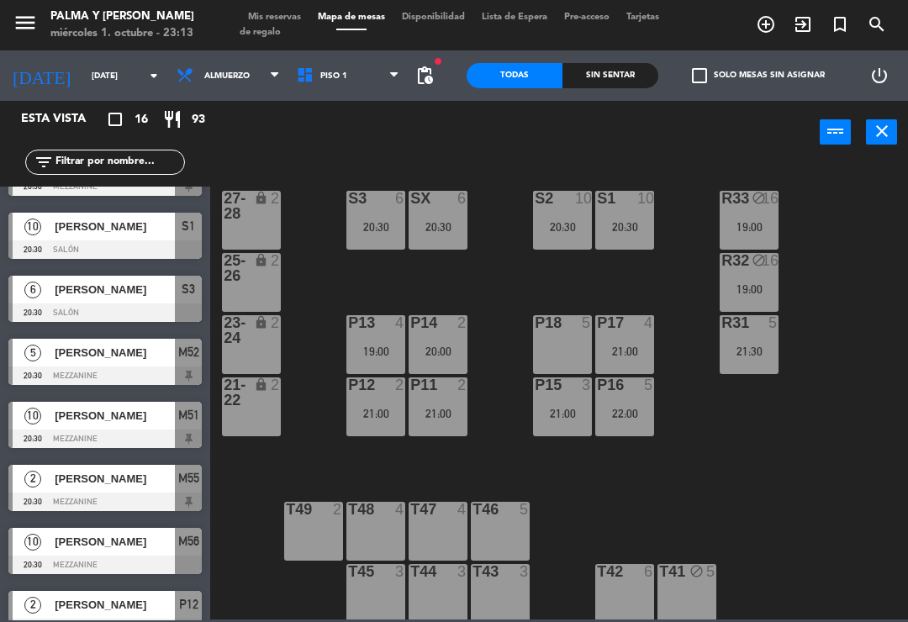
click at [325, 64] on span "Piso 1" at bounding box center [348, 75] width 120 height 37
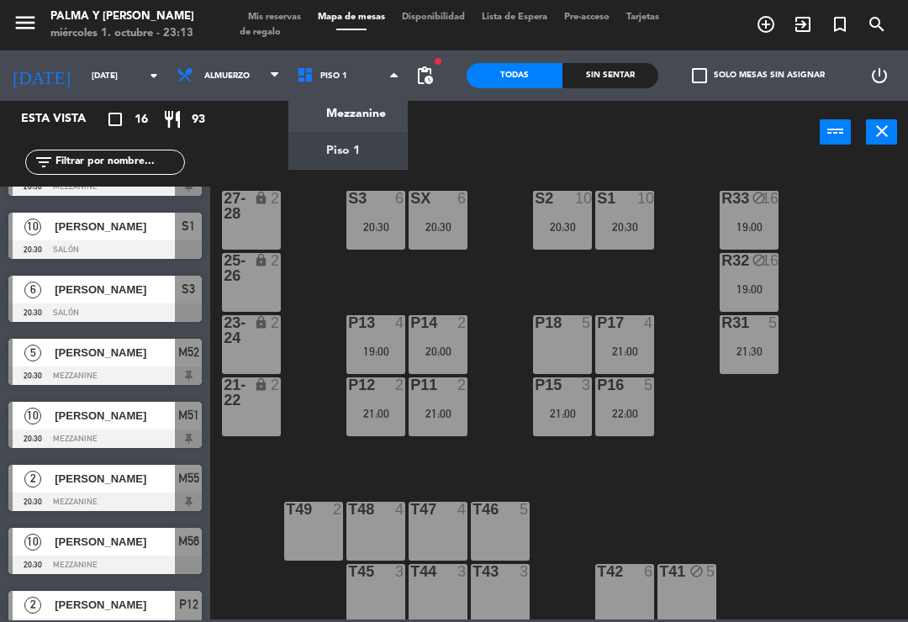
click at [370, 106] on ng-component "menu Palma y [PERSON_NAME][DATE] 1. octubre - 23:13 Mis reservas Mapa de mesas …" at bounding box center [454, 309] width 908 height 619
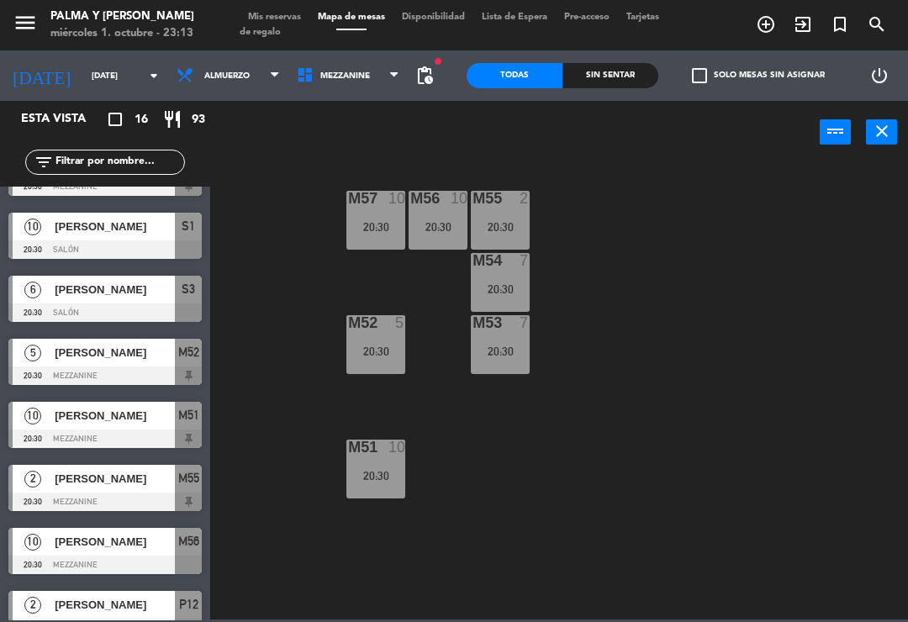
click at [339, 79] on span "Mezzanine" at bounding box center [345, 75] width 50 height 9
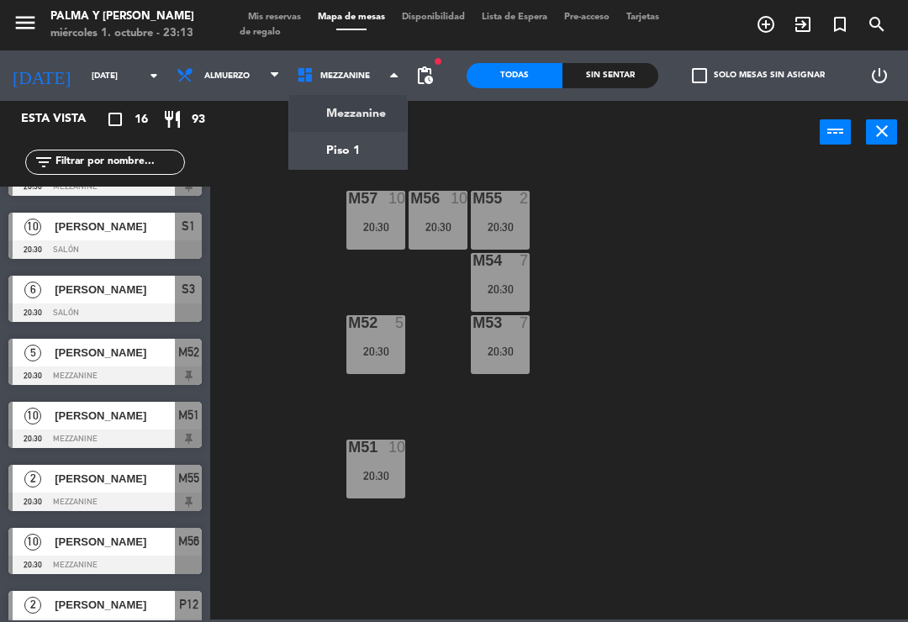
click at [361, 150] on ng-component "menu Palma y [PERSON_NAME][DATE] 1. octubre - 23:13 Mis reservas Mapa de mesas …" at bounding box center [454, 309] width 908 height 619
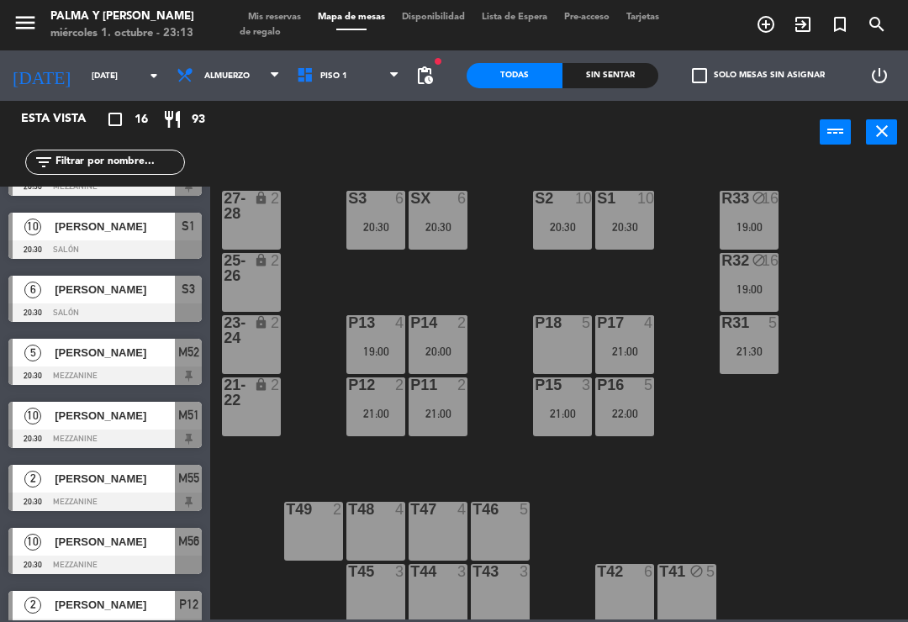
click at [83, 70] on input "[DATE]" at bounding box center [140, 76] width 115 height 26
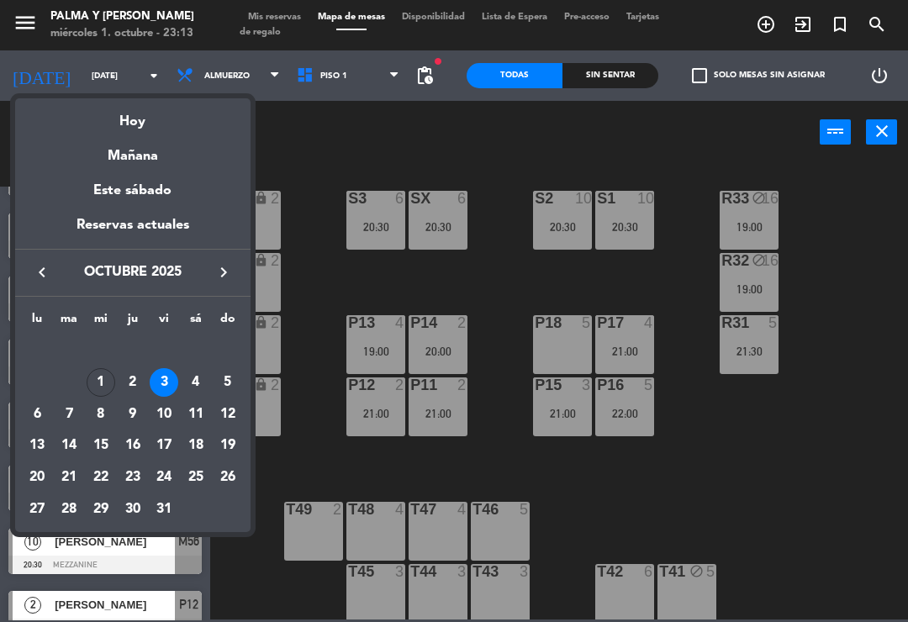
click at [177, 187] on div "Este sábado" at bounding box center [132, 190] width 235 height 47
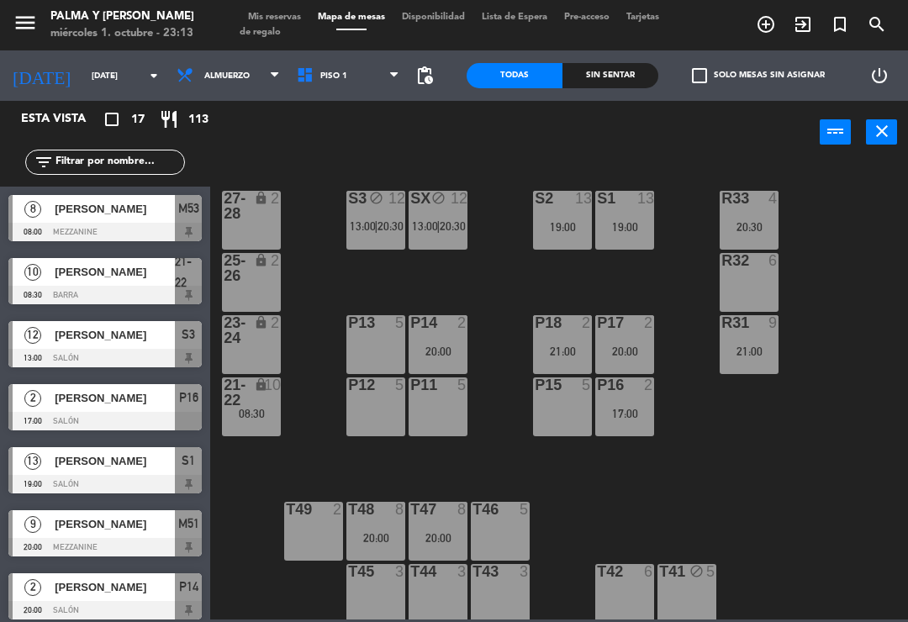
scroll to position [0, 0]
click at [344, 68] on span "Piso 1" at bounding box center [348, 75] width 120 height 37
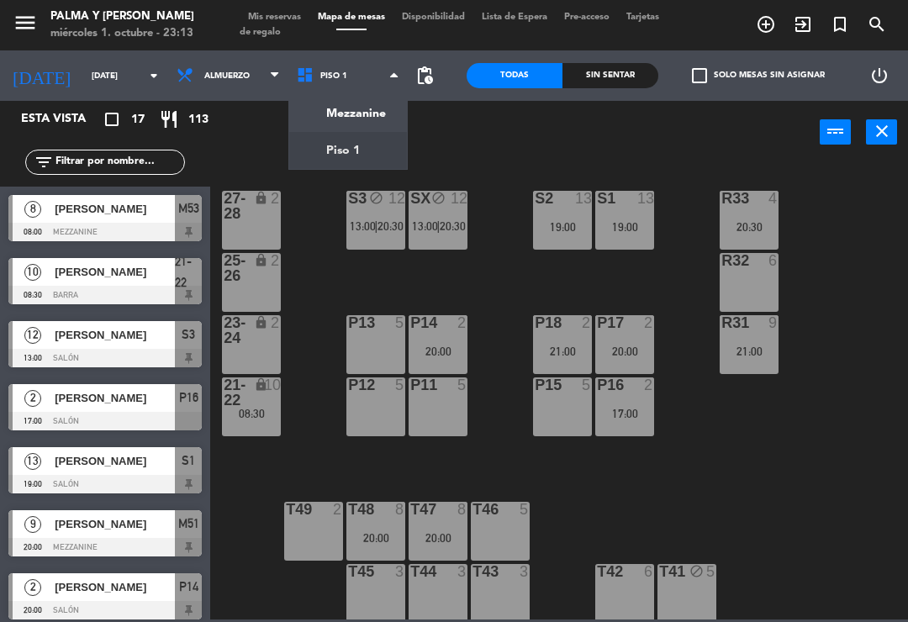
click at [356, 111] on ng-component "menu Palma y [PERSON_NAME][DATE] 1. octubre - 23:13 Mis reservas Mapa de mesas …" at bounding box center [454, 309] width 908 height 619
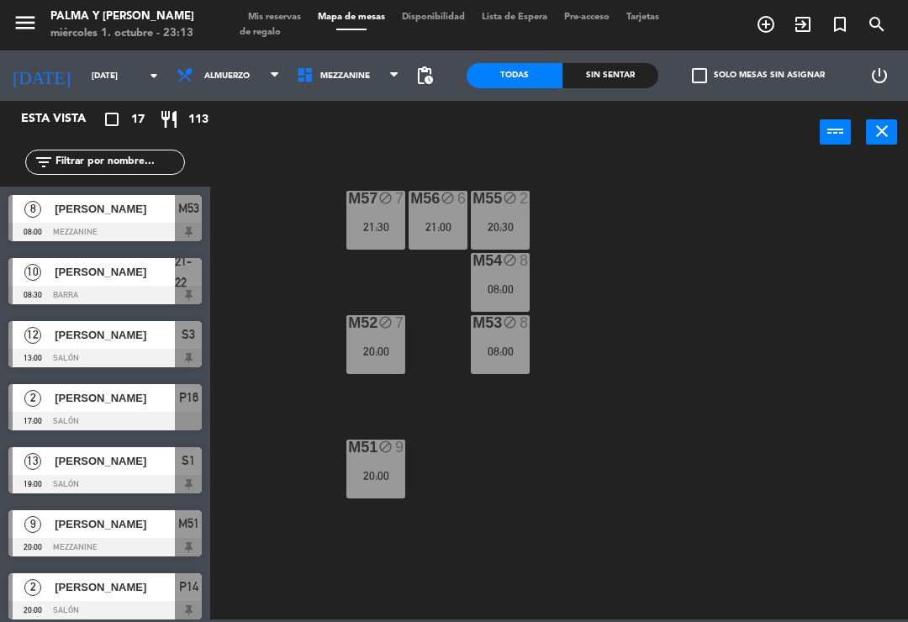
click at [674, 355] on div "M57 block 7 21:30 M56 block 6 21:00 M55 block 2 20:30 M54 block 8 08:00 M52 blo…" at bounding box center [563, 390] width 688 height 458
click at [695, 400] on div "M57 block 7 21:30 M56 block 6 21:00 M55 block 2 20:30 M54 block 8 08:00 M52 blo…" at bounding box center [563, 390] width 688 height 458
click at [699, 417] on div "M57 block 7 21:30 M56 block 6 21:00 M55 block 2 20:30 M54 block 8 08:00 M52 blo…" at bounding box center [563, 390] width 688 height 458
click at [691, 423] on div "M57 block 7 21:30 M56 block 6 21:00 M55 block 2 20:30 M54 block 8 08:00 M52 blo…" at bounding box center [563, 390] width 688 height 458
click at [696, 408] on div "M57 block 7 21:30 M56 block 6 21:00 M55 block 2 20:30 M54 block 8 08:00 M52 blo…" at bounding box center [563, 390] width 688 height 458
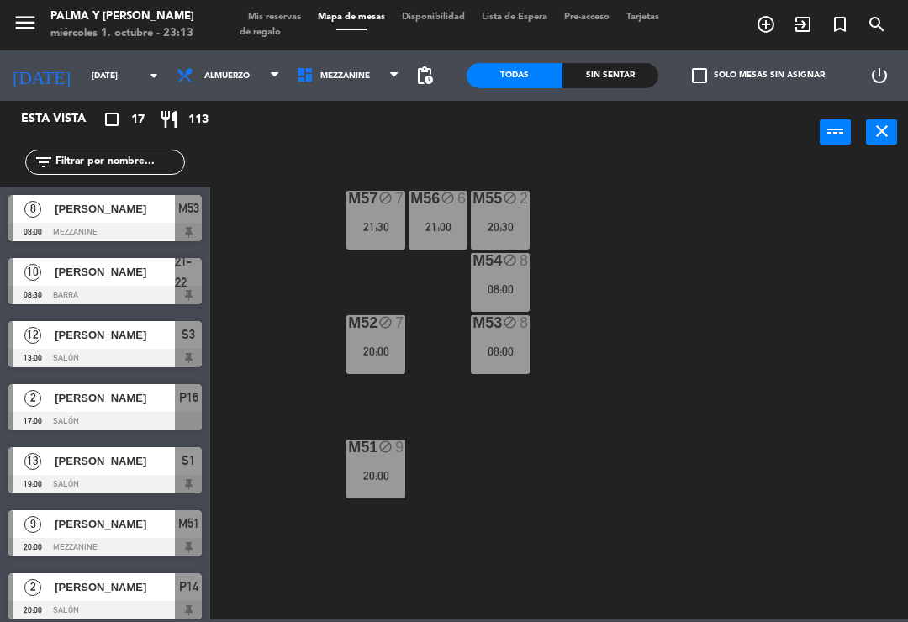
click at [698, 406] on div "M57 block 7 21:30 M56 block 6 21:00 M55 block 2 20:30 M54 block 8 08:00 M52 blo…" at bounding box center [563, 390] width 688 height 458
click at [700, 403] on div "M57 block 7 21:30 M56 block 6 21:00 M55 block 2 20:30 M54 block 8 08:00 M52 blo…" at bounding box center [563, 390] width 688 height 458
click at [700, 398] on div "M57 block 7 21:30 M56 block 6 21:00 M55 block 2 20:30 M54 block 8 08:00 M52 blo…" at bounding box center [563, 390] width 688 height 458
click at [665, 379] on div "M57 block 7 21:30 M56 block 6 21:00 M55 block 2 20:30 M54 block 8 08:00 M52 blo…" at bounding box center [563, 390] width 688 height 458
click at [649, 402] on div "M57 block 7 21:30 M56 block 6 21:00 M55 block 2 20:30 M54 block 8 08:00 M52 blo…" at bounding box center [563, 390] width 688 height 458
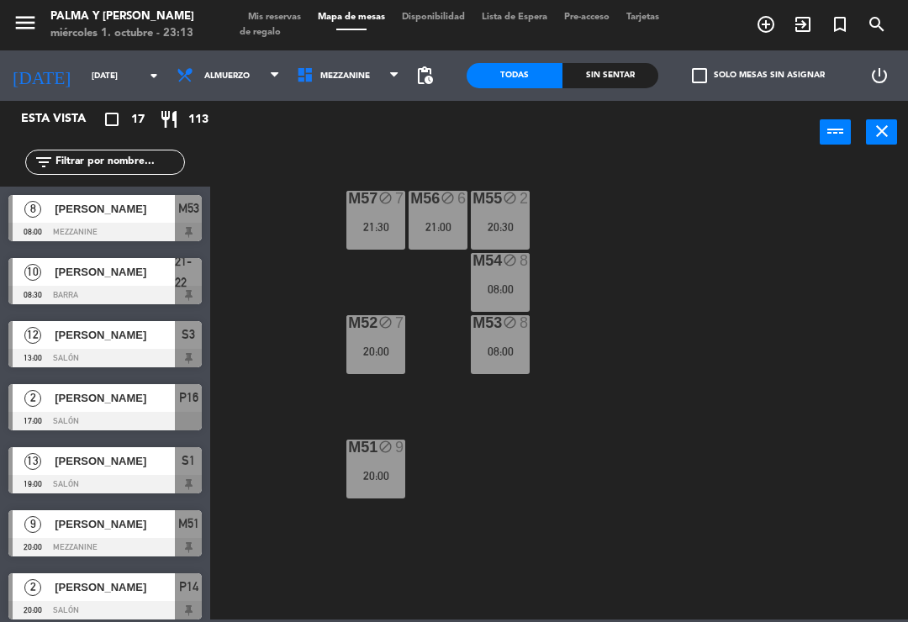
click at [642, 418] on div "M57 block 7 21:30 M56 block 6 21:00 M55 block 2 20:30 M54 block 8 08:00 M52 blo…" at bounding box center [563, 390] width 688 height 458
click at [650, 406] on div "M57 block 7 21:30 M56 block 6 21:00 M55 block 2 20:30 M54 block 8 08:00 M52 blo…" at bounding box center [563, 390] width 688 height 458
click at [646, 423] on div "M57 block 7 21:30 M56 block 6 21:00 M55 block 2 20:30 M54 block 8 08:00 M52 blo…" at bounding box center [563, 390] width 688 height 458
click at [643, 351] on div "M57 block 7 21:30 M56 block 6 21:00 M55 block 2 20:30 M54 block 8 08:00 M52 blo…" at bounding box center [563, 390] width 688 height 458
click at [700, 357] on div "M57 block 7 21:30 M56 block 6 21:00 M55 block 2 20:30 M54 block 8 08:00 M52 blo…" at bounding box center [563, 390] width 688 height 458
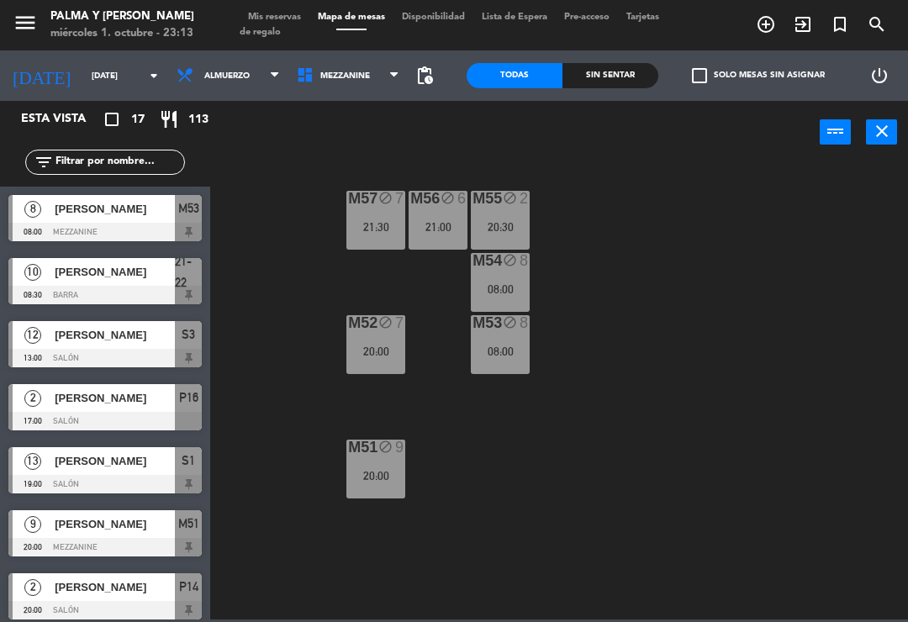
click at [703, 358] on div "M57 block 7 21:30 M56 block 6 21:00 M55 block 2 20:30 M54 block 8 08:00 M52 blo…" at bounding box center [563, 390] width 688 height 458
click at [693, 346] on div "M57 block 7 21:30 M56 block 6 21:00 M55 block 2 20:30 M54 block 8 08:00 M52 blo…" at bounding box center [563, 390] width 688 height 458
click at [674, 349] on div "M57 block 7 21:30 M56 block 6 21:00 M55 block 2 20:30 M54 block 8 08:00 M52 blo…" at bounding box center [563, 390] width 688 height 458
click at [108, 77] on input "[DATE]" at bounding box center [140, 76] width 115 height 26
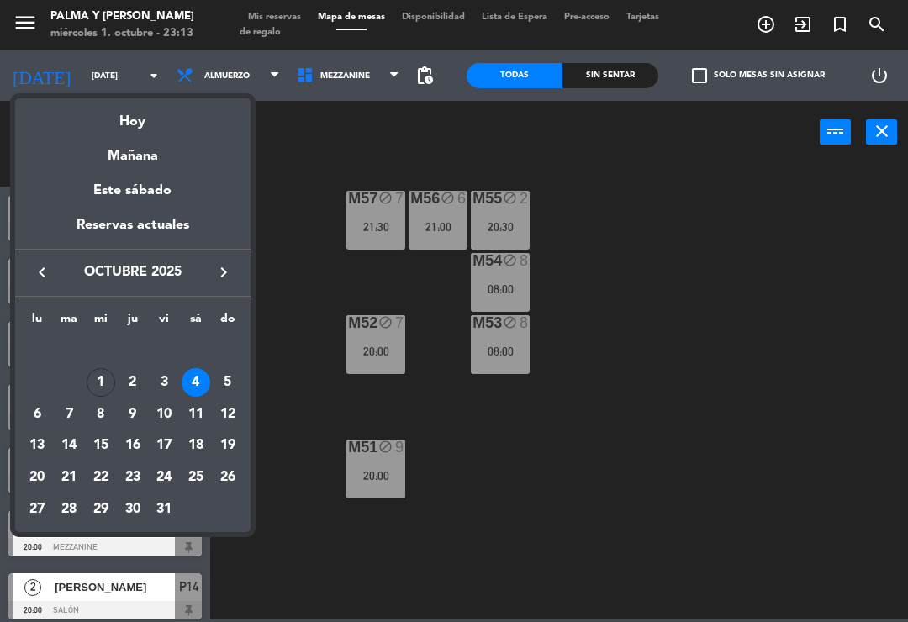
click at [229, 391] on div "5" at bounding box center [227, 382] width 29 height 29
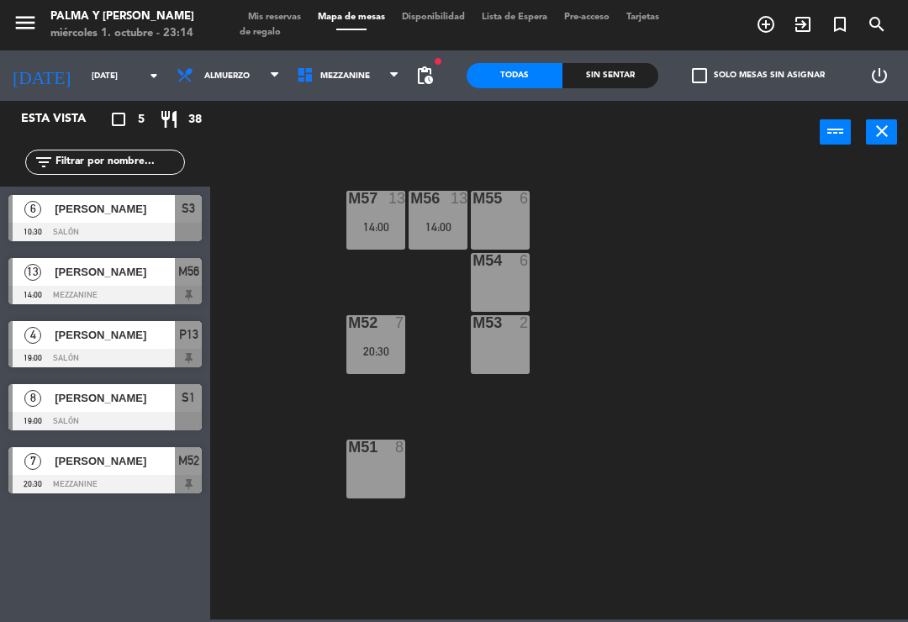
click at [564, 452] on div "M57 13 14:00 M56 13 14:00 M55 6 M54 6 M52 7 20:30 M53 2 M51 8" at bounding box center [563, 390] width 688 height 458
click at [575, 460] on div "M57 13 14:00 M56 13 14:00 M55 6 M54 6 M52 7 20:30 M53 2 M51 8" at bounding box center [563, 390] width 688 height 458
click at [580, 458] on div "M57 13 14:00 M56 13 14:00 M55 6 M54 6 M52 7 20:30 M53 2 M51 8" at bounding box center [563, 390] width 688 height 458
click at [528, 470] on div "M57 13 14:00 M56 13 14:00 M55 6 M54 6 M52 7 20:30 M53 2 M51 8" at bounding box center [563, 390] width 688 height 458
click at [657, 500] on div "M57 13 14:00 M56 13 14:00 M55 6 M54 6 M52 7 20:30 M53 2 M51 8" at bounding box center [563, 390] width 688 height 458
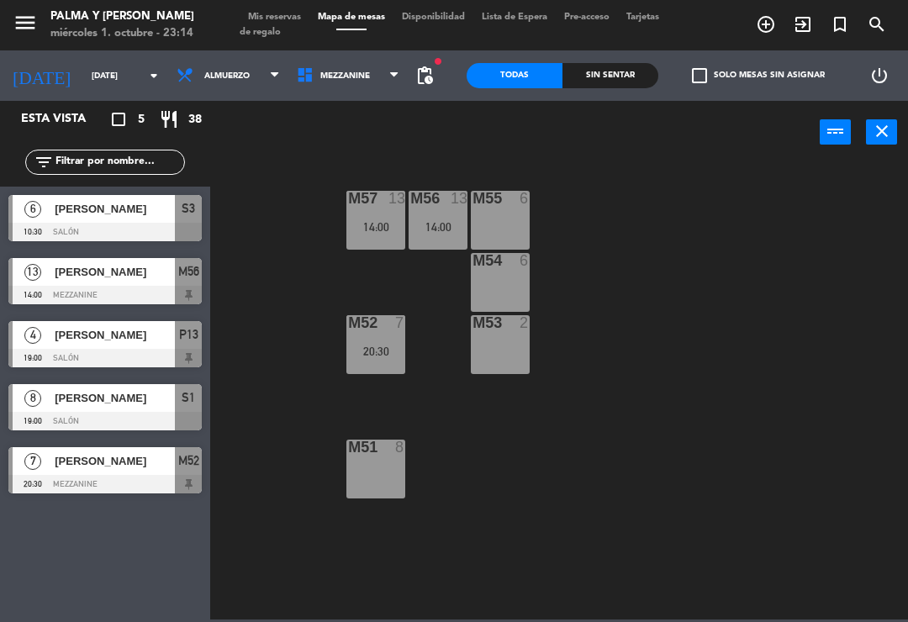
click at [604, 509] on div "M57 13 14:00 M56 13 14:00 M55 6 M54 6 M52 7 20:30 M53 2 M51 8" at bounding box center [563, 390] width 688 height 458
click at [218, 80] on span "Almuerzo" at bounding box center [226, 75] width 45 height 9
click at [287, 233] on div "M57 13 14:00 M56 13 14:00 M55 6 M54 6 M52 7 20:30 M53 2 M51 8" at bounding box center [563, 390] width 688 height 458
click at [92, 58] on div "[DATE] [DATE] arrow_drop_down" at bounding box center [84, 75] width 168 height 37
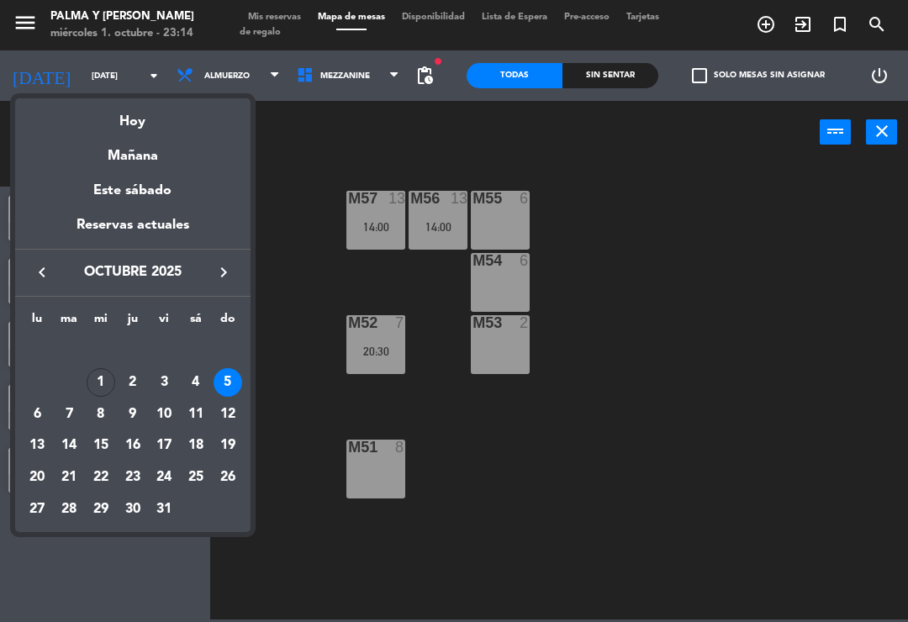
click at [28, 413] on div "6" at bounding box center [37, 414] width 29 height 29
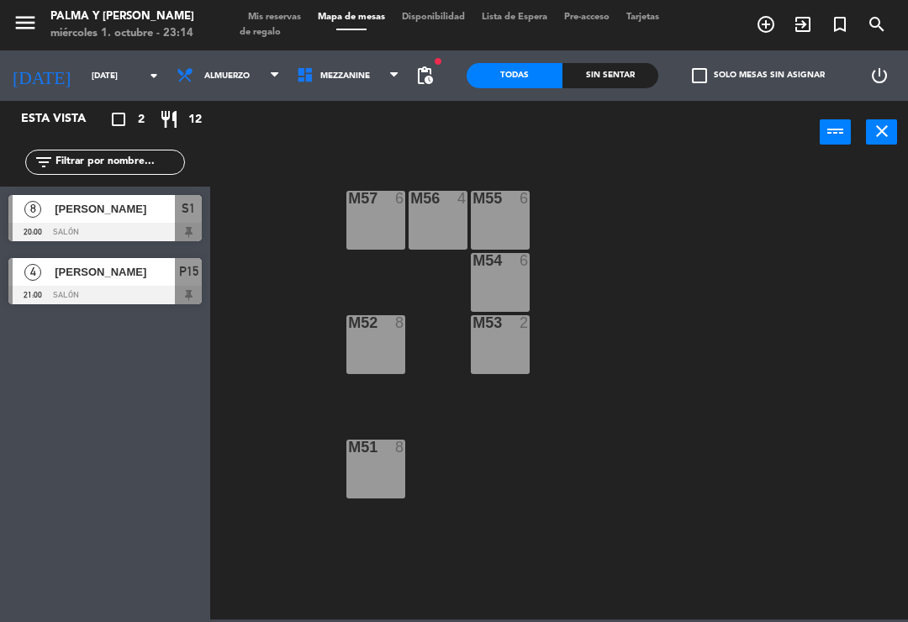
click at [84, 75] on input "[DATE]" at bounding box center [140, 76] width 115 height 26
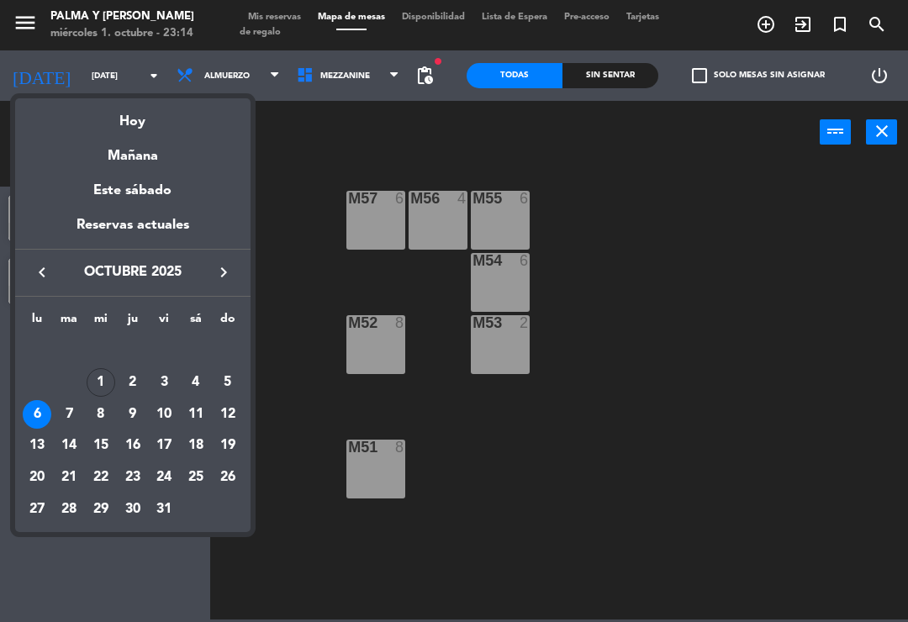
click at [70, 406] on div "7" at bounding box center [69, 414] width 29 height 29
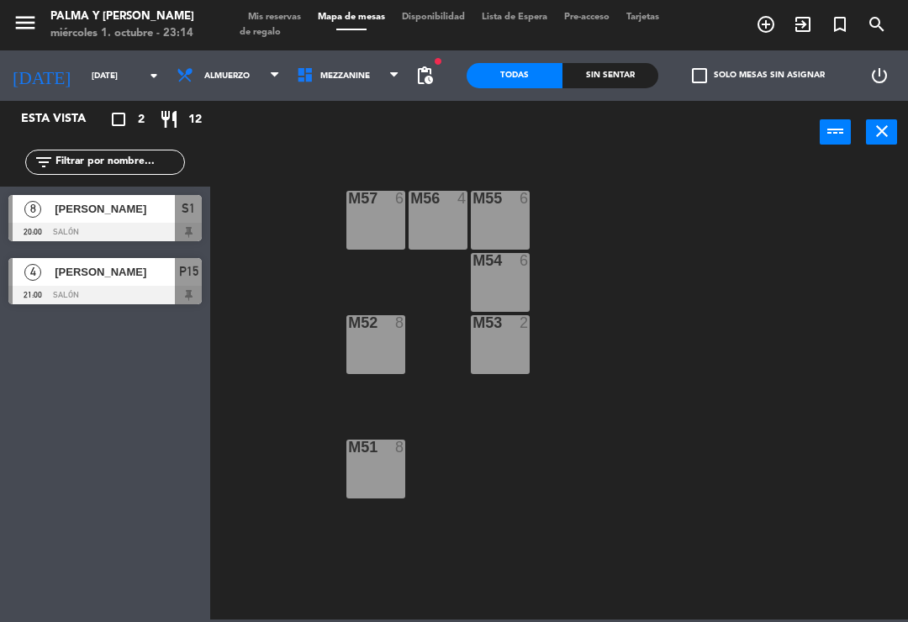
type input "[DATE]"
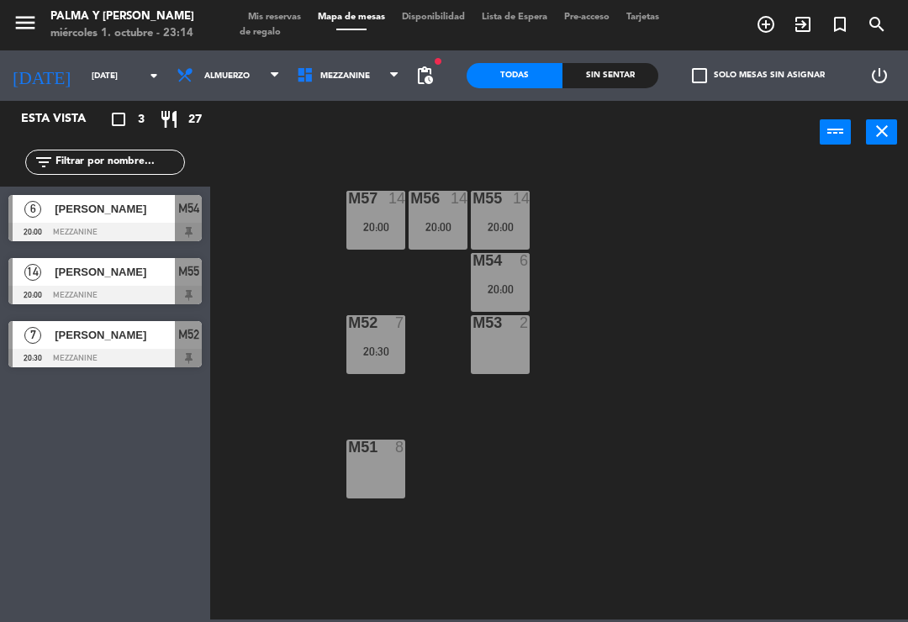
click at [287, 229] on div "M57 14 20:00 M56 14 20:00 M55 14 20:00 M54 6 20:00 M52 7 20:30 M53 2 M51 8" at bounding box center [563, 390] width 688 height 458
click at [277, 256] on div "M57 14 20:00 M56 14 20:00 M55 14 20:00 M54 6 20:00 M52 7 20:30 M53 2 M51 8" at bounding box center [563, 390] width 688 height 458
click at [265, 266] on div "M57 14 20:00 M56 14 20:00 M55 14 20:00 M54 6 20:00 M52 7 20:30 M53 2 M51 8" at bounding box center [563, 390] width 688 height 458
